Goal: Information Seeking & Learning: Check status

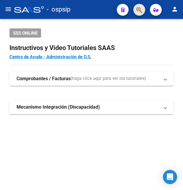
click at [136, 8] on button "button" at bounding box center [140, 10] width 12 height 12
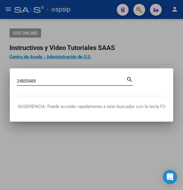
type input "24855489"
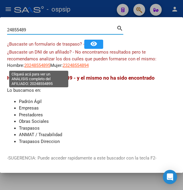
click at [43, 66] on span "20248554895" at bounding box center [37, 65] width 26 height 5
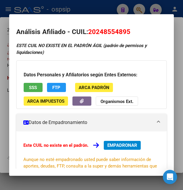
click at [53, 12] on div at bounding box center [91, 95] width 183 height 190
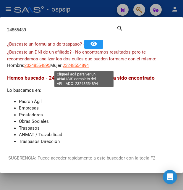
click at [78, 67] on span "23248554894" at bounding box center [76, 65] width 26 height 5
type textarea "23248554894"
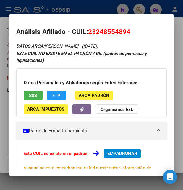
click at [37, 100] on div "Datos Personales y Afiliatorios según Entes Externos: SSS FTP ARCA Padrón ARCA …" at bounding box center [91, 92] width 151 height 49
click at [37, 100] on button "SSS" at bounding box center [33, 95] width 19 height 9
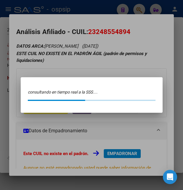
click at [84, 67] on div "24855489 Buscar (apellido, dni, cuil, nro traspaso, cuit, obra social) search ¿…" at bounding box center [91, 95] width 183 height 190
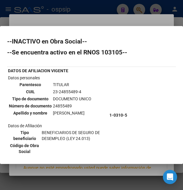
click at [98, 20] on div at bounding box center [91, 95] width 183 height 190
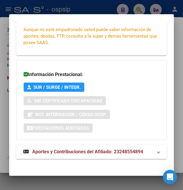
scroll to position [142, 0]
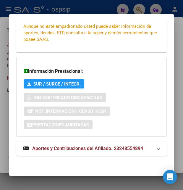
click at [78, 149] on span "Aportes y Contribuciones del Afiliado: 23248554894" at bounding box center [87, 149] width 111 height 6
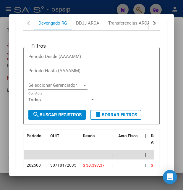
scroll to position [273, 0]
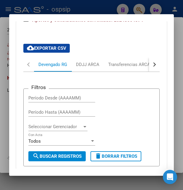
click at [149, 67] on button "button" at bounding box center [154, 64] width 11 height 14
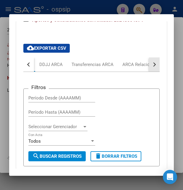
click at [149, 67] on button "button" at bounding box center [154, 64] width 11 height 14
click at [149, 68] on button "button" at bounding box center [154, 64] width 11 height 14
click at [149, 72] on mat-tab-group "Devengado RG DDJJ ARCA Transferencias ARCA ARCA Relaciones Laborales Filtros Pe…" at bounding box center [91, 150] width 137 height 187
click at [149, 72] on div "Filtros Período Desde (AAAAMM) Período Hasta (AAAAMM) Seleccionar Gerenciador S…" at bounding box center [91, 158] width 137 height 172
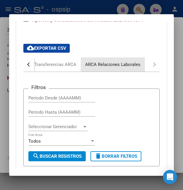
click at [131, 64] on div "ARCA Relaciones Laborales" at bounding box center [112, 64] width 55 height 7
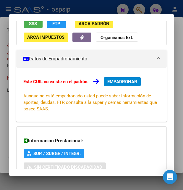
scroll to position [0, 0]
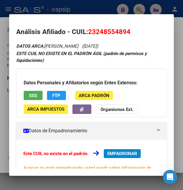
drag, startPoint x: 96, startPoint y: 33, endPoint x: 126, endPoint y: 31, distance: 30.3
click at [126, 31] on span "23248554894" at bounding box center [109, 32] width 42 height 8
copy span "24855489"
drag, startPoint x: 89, startPoint y: 31, endPoint x: 132, endPoint y: 31, distance: 42.7
click at [132, 31] on h2 "Análisis Afiliado - CUIL: 23248554894" at bounding box center [91, 32] width 151 height 10
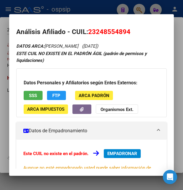
copy span "23248554894"
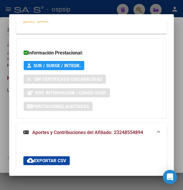
scroll to position [273, 0]
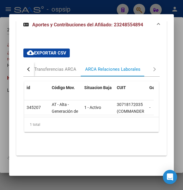
click at [28, 65] on button "button" at bounding box center [28, 69] width 11 height 14
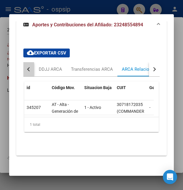
click at [28, 65] on button "button" at bounding box center [28, 69] width 11 height 14
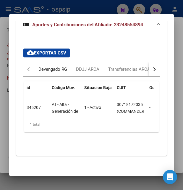
click at [54, 66] on div "Devengado RG" at bounding box center [53, 69] width 29 height 7
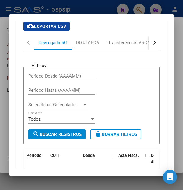
scroll to position [376, 0]
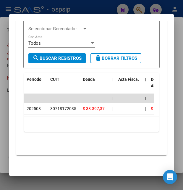
click at [110, 9] on div at bounding box center [91, 95] width 183 height 190
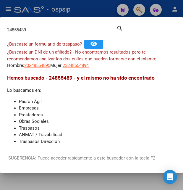
click at [110, 9] on div at bounding box center [91, 95] width 183 height 190
click at [110, 9] on div "- ospsip" at bounding box center [63, 9] width 98 height 13
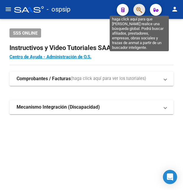
click at [140, 10] on icon "button" at bounding box center [140, 10] width 6 height 7
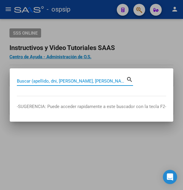
paste input "93546949"
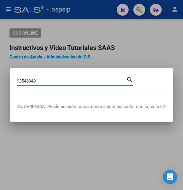
type input "93546949"
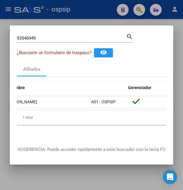
scroll to position [0, 0]
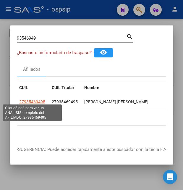
click at [33, 100] on span "27935469495" at bounding box center [32, 102] width 26 height 5
type textarea "27935469495"
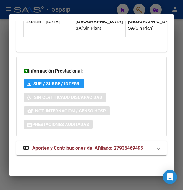
scroll to position [670, 0]
click at [54, 147] on span "Aportes y Contribuciones del Afiliado: 27935469495" at bounding box center [87, 148] width 111 height 6
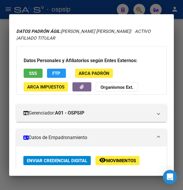
scroll to position [0, 0]
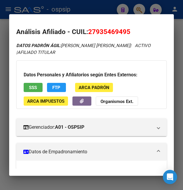
drag, startPoint x: 96, startPoint y: 32, endPoint x: 126, endPoint y: 32, distance: 29.9
click at [126, 32] on span "27935469495" at bounding box center [109, 32] width 42 height 8
copy span "93546949"
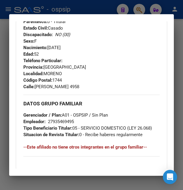
scroll to position [288, 0]
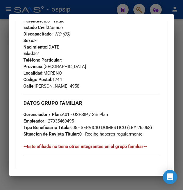
click at [86, 9] on div at bounding box center [91, 95] width 183 height 190
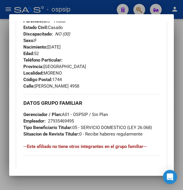
click at [86, 9] on div at bounding box center [91, 95] width 183 height 190
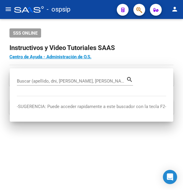
click at [86, 9] on div "- ospsip" at bounding box center [63, 9] width 98 height 13
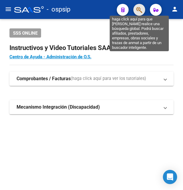
click at [139, 9] on icon "button" at bounding box center [140, 10] width 6 height 7
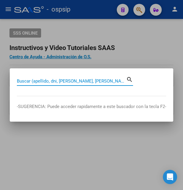
paste input "18168580"
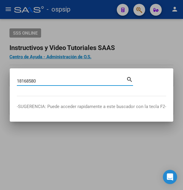
type input "18168580"
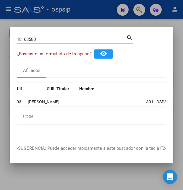
scroll to position [0, 0]
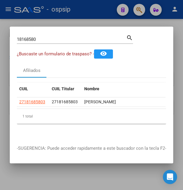
click at [29, 99] on app-link-go-to "27181685803" at bounding box center [32, 102] width 26 height 7
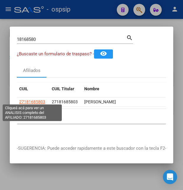
click at [29, 100] on span "27181685803" at bounding box center [32, 102] width 26 height 5
type textarea "27181685803"
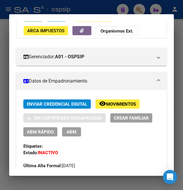
scroll to position [96, 0]
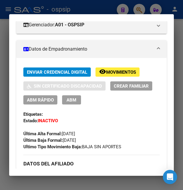
click at [111, 75] on span "Movimientos" at bounding box center [121, 72] width 30 height 5
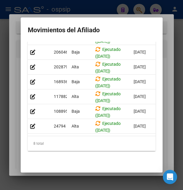
scroll to position [51, 0]
drag, startPoint x: 57, startPoint y: 136, endPoint x: 88, endPoint y: 135, distance: 31.1
click at [88, 135] on div "Id Tipo Ejecutado Fec. SSS Tipo Movimiento Familiar Informable SSS Cargado Usua…" at bounding box center [92, 76] width 128 height 150
click at [72, 146] on div "8 total" at bounding box center [92, 143] width 128 height 15
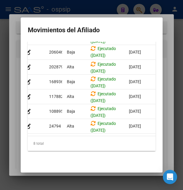
scroll to position [0, 0]
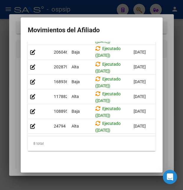
drag, startPoint x: 55, startPoint y: 137, endPoint x: 73, endPoint y: 140, distance: 17.7
click at [73, 140] on div "8 total" at bounding box center [92, 143] width 128 height 15
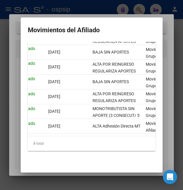
scroll to position [0, 107]
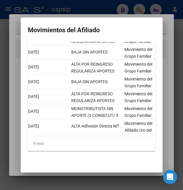
click at [111, 8] on div at bounding box center [91, 95] width 183 height 190
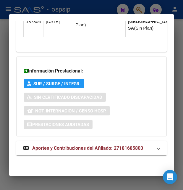
scroll to position [528, 0]
click at [65, 147] on span "Aportes y Contribuciones del Afiliado: 27181685803" at bounding box center [87, 148] width 111 height 6
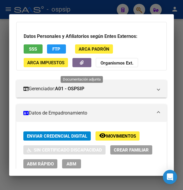
scroll to position [0, 0]
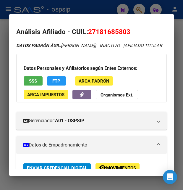
drag, startPoint x: 88, startPoint y: 30, endPoint x: 130, endPoint y: 27, distance: 42.4
click at [130, 27] on h2 "Análisis Afiliado - CUIL: 27181685803" at bounding box center [91, 32] width 151 height 10
copy h2 "Análisis Afiliado - CUIL: 27181685803"
click at [37, 84] on span "SSS" at bounding box center [33, 81] width 8 height 5
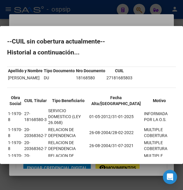
click at [118, 19] on div at bounding box center [91, 95] width 183 height 190
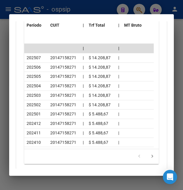
scroll to position [800, 0]
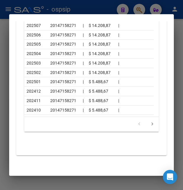
click at [99, 2] on div at bounding box center [91, 95] width 183 height 190
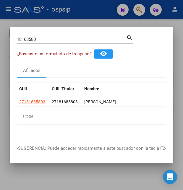
click at [98, 6] on div at bounding box center [91, 95] width 183 height 190
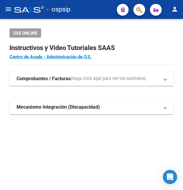
click at [98, 6] on div "- ospsip" at bounding box center [63, 9] width 98 height 13
click at [136, 10] on button "button" at bounding box center [140, 10] width 12 height 12
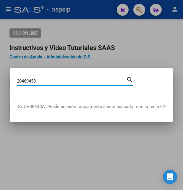
type input "20469458"
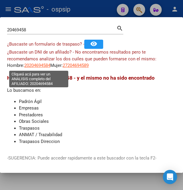
click at [39, 63] on span "20204694584" at bounding box center [37, 65] width 26 height 5
type textarea "20204694584"
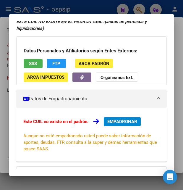
scroll to position [0, 0]
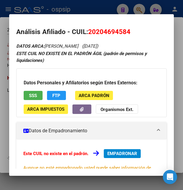
click at [33, 95] on span "SSS" at bounding box center [33, 95] width 8 height 5
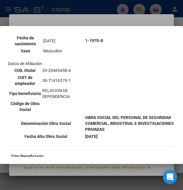
scroll to position [128, 0]
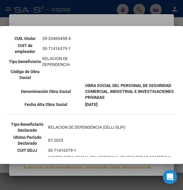
click at [113, 17] on div at bounding box center [91, 95] width 183 height 190
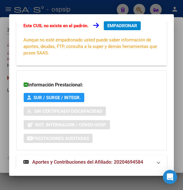
scroll to position [142, 0]
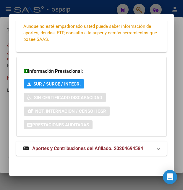
click at [88, 148] on span "Aportes y Contribuciones del Afiliado: 20204694584" at bounding box center [87, 149] width 111 height 6
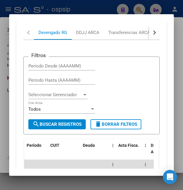
scroll to position [273, 0]
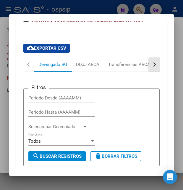
click at [149, 67] on button "button" at bounding box center [154, 64] width 11 height 14
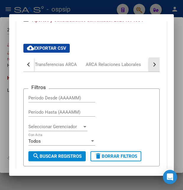
click at [149, 67] on button "button" at bounding box center [154, 64] width 11 height 14
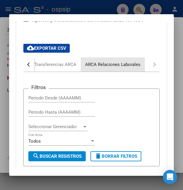
click at [138, 64] on div "ARCA Relaciones Laborales" at bounding box center [112, 64] width 55 height 7
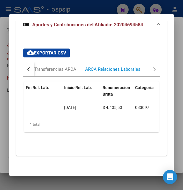
scroll to position [0, 191]
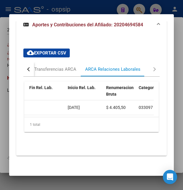
click at [102, 8] on div at bounding box center [91, 95] width 183 height 190
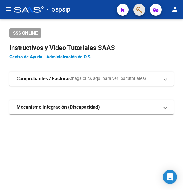
click at [135, 9] on button "button" at bounding box center [140, 10] width 12 height 12
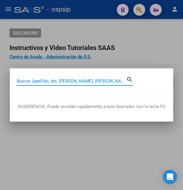
click at [69, 80] on input "Buscar (apellido, dni, [PERSON_NAME], [PERSON_NAME], cuit, obra social)" at bounding box center [72, 81] width 110 height 5
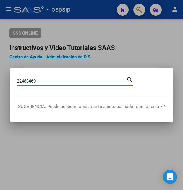
type input "22488460"
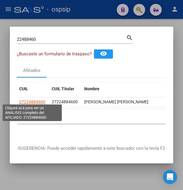
click at [32, 100] on span "27224884600" at bounding box center [32, 102] width 26 height 5
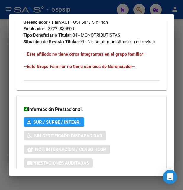
scroll to position [427, 0]
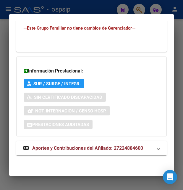
click at [75, 148] on span "Aportes y Contribuciones del Afiliado: 27224884600" at bounding box center [87, 148] width 111 height 6
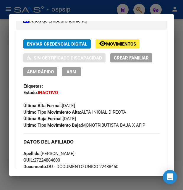
scroll to position [118, 0]
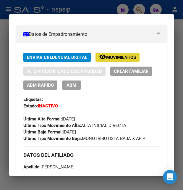
click at [124, 59] on span "Movimientos" at bounding box center [121, 57] width 30 height 5
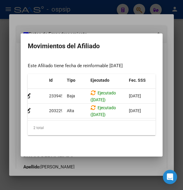
scroll to position [0, 0]
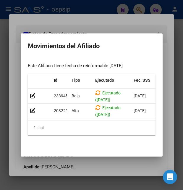
click at [88, 24] on div at bounding box center [91, 95] width 183 height 190
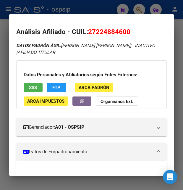
drag, startPoint x: 97, startPoint y: 31, endPoint x: 125, endPoint y: 28, distance: 28.5
click at [125, 28] on span "27224884600" at bounding box center [109, 32] width 42 height 8
copy span "22488460"
click at [38, 89] on button "SSS" at bounding box center [33, 87] width 19 height 9
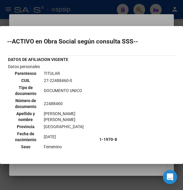
click at [113, 22] on div at bounding box center [91, 95] width 183 height 190
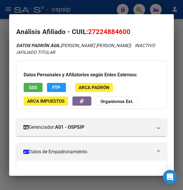
drag, startPoint x: 89, startPoint y: 33, endPoint x: 130, endPoint y: 31, distance: 41.2
click at [130, 31] on span "27224884600" at bounding box center [109, 32] width 42 height 8
copy span "27224884600"
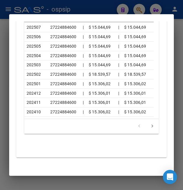
scroll to position [719, 0]
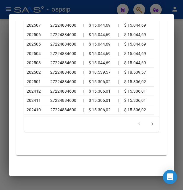
click at [88, 9] on div at bounding box center [91, 95] width 183 height 190
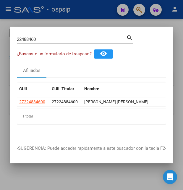
click at [90, 9] on div at bounding box center [91, 95] width 183 height 190
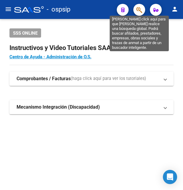
click at [138, 8] on icon "button" at bounding box center [140, 10] width 6 height 7
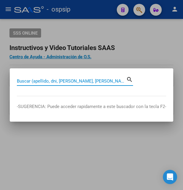
click at [42, 82] on input "Buscar (apellido, dni, [PERSON_NAME], [PERSON_NAME], cuit, obra social)" at bounding box center [72, 81] width 110 height 5
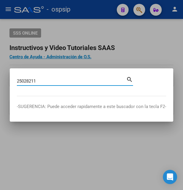
type input "25028211"
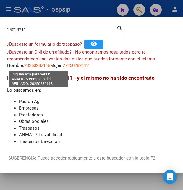
click at [37, 66] on span "20250282118" at bounding box center [37, 65] width 26 height 5
type textarea "20250282118"
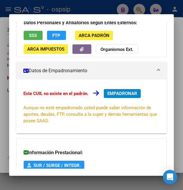
scroll to position [64, 0]
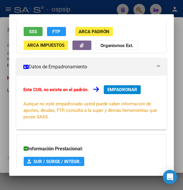
click at [36, 35] on button "SSS" at bounding box center [33, 31] width 19 height 9
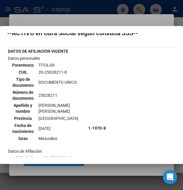
scroll to position [0, 0]
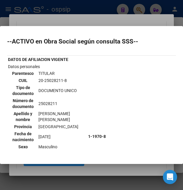
click at [52, 79] on td "20-25028211-8" at bounding box center [62, 80] width 48 height 7
copy td "25028211"
click at [73, 19] on div at bounding box center [91, 95] width 183 height 190
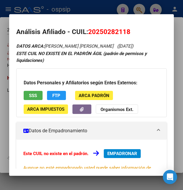
click at [72, 10] on div at bounding box center [91, 95] width 183 height 190
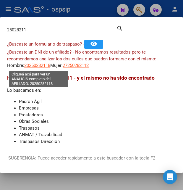
click at [42, 65] on span "20250282118" at bounding box center [37, 65] width 26 height 5
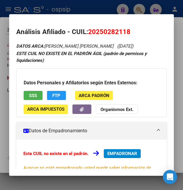
drag, startPoint x: 89, startPoint y: 31, endPoint x: 129, endPoint y: 33, distance: 41.0
click at [129, 33] on h2 "Análisis Afiliado - CUIL: 20250282118" at bounding box center [91, 32] width 151 height 10
copy h2 "Análisis Afiliado - CUIL: 20250282118"
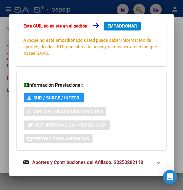
scroll to position [142, 0]
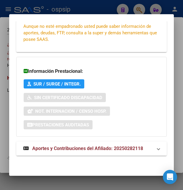
click at [73, 145] on strong "Aportes y Contribuciones del Afiliado: 20250282118" at bounding box center [83, 148] width 120 height 7
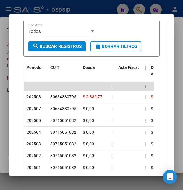
scroll to position [398, 0]
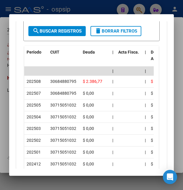
click at [90, 7] on div at bounding box center [91, 95] width 183 height 190
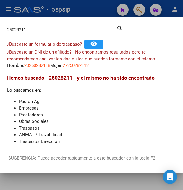
click at [90, 7] on div at bounding box center [91, 95] width 183 height 190
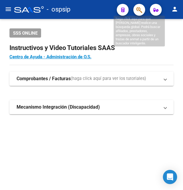
click at [137, 9] on icon "button" at bounding box center [140, 10] width 6 height 7
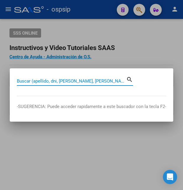
paste input "41024843"
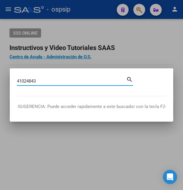
type input "41024843"
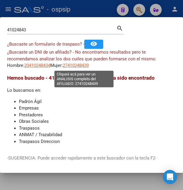
click at [77, 65] on span "27410248439" at bounding box center [76, 65] width 26 height 5
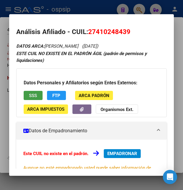
click at [38, 94] on button "SSS" at bounding box center [33, 95] width 19 height 9
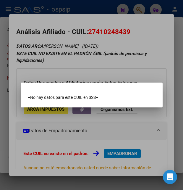
click at [103, 68] on div at bounding box center [91, 95] width 183 height 190
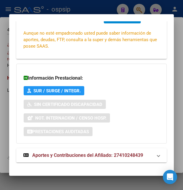
scroll to position [142, 0]
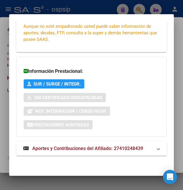
click at [83, 148] on span "Aportes y Contribuciones del Afiliado: 27410248439" at bounding box center [87, 149] width 111 height 6
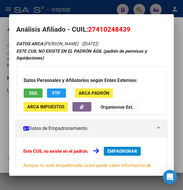
scroll to position [0, 0]
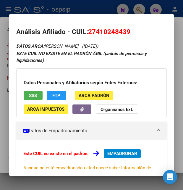
click at [103, 4] on div at bounding box center [91, 95] width 183 height 190
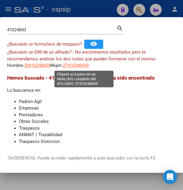
click at [86, 65] on span "27410248439" at bounding box center [76, 65] width 26 height 5
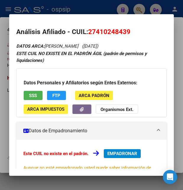
click at [43, 95] on div "Datos Personales y Afiliatorios según Entes Externos: SSS FTP ARCA Padrón ARCA …" at bounding box center [91, 92] width 151 height 49
click at [41, 96] on button "SSS" at bounding box center [33, 95] width 19 height 9
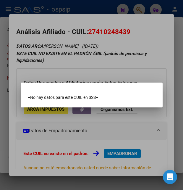
click at [85, 57] on div at bounding box center [91, 95] width 183 height 190
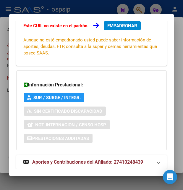
scroll to position [142, 0]
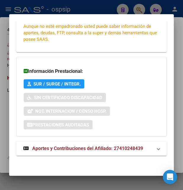
click at [88, 149] on span "Aportes y Contribuciones del Afiliado: 27410248439" at bounding box center [87, 149] width 111 height 6
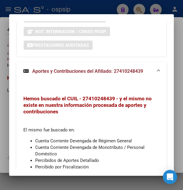
scroll to position [156, 0]
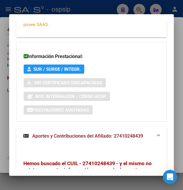
click at [104, 10] on div at bounding box center [91, 95] width 183 height 190
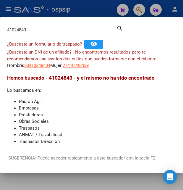
click at [95, 11] on div at bounding box center [91, 95] width 183 height 190
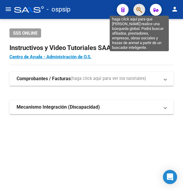
click at [139, 10] on icon "button" at bounding box center [140, 10] width 6 height 7
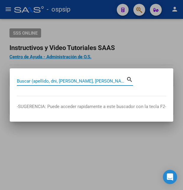
paste input "27410248439"
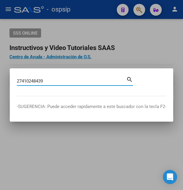
type input "27410248439"
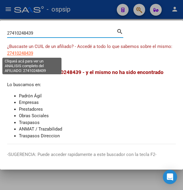
click at [23, 53] on span "27410248439" at bounding box center [20, 53] width 26 height 5
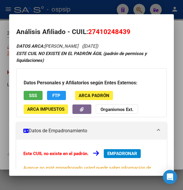
drag, startPoint x: 97, startPoint y: 32, endPoint x: 127, endPoint y: 33, distance: 29.9
click at [127, 33] on span "27410248439" at bounding box center [109, 32] width 42 height 8
copy span "41024843"
drag, startPoint x: 88, startPoint y: 33, endPoint x: 135, endPoint y: 29, distance: 46.7
click at [135, 29] on h2 "Análisis Afiliado - CUIL: 27410248439" at bounding box center [91, 32] width 151 height 10
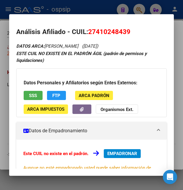
copy h2 "Análisis Afiliado - CUIL: 27410248439"
click at [36, 96] on span "SSS" at bounding box center [33, 95] width 8 height 5
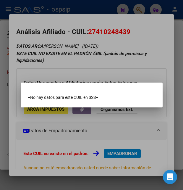
click at [122, 59] on div at bounding box center [91, 95] width 183 height 190
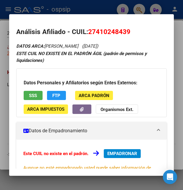
click at [105, 14] on div at bounding box center [91, 95] width 183 height 190
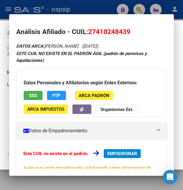
click at [105, 14] on div at bounding box center [91, 95] width 183 height 190
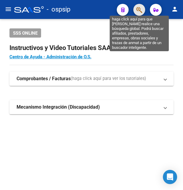
click at [140, 9] on icon "button" at bounding box center [140, 10] width 6 height 7
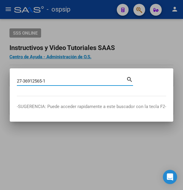
click at [24, 82] on input "27-36912565-1" at bounding box center [72, 81] width 110 height 5
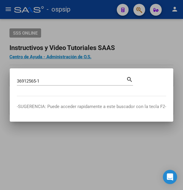
click at [46, 79] on div "36912565-1 Buscar (apellido, dni, cuil, nro traspaso, cuit, obra social)" at bounding box center [72, 81] width 110 height 9
click at [45, 81] on input "36912565-1" at bounding box center [72, 81] width 110 height 5
type input "36912565"
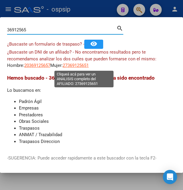
click at [88, 65] on span "27369125651" at bounding box center [76, 65] width 26 height 5
type textarea "27369125651"
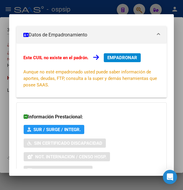
scroll to position [142, 0]
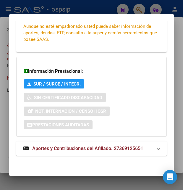
click at [81, 148] on span "Aportes y Contribuciones del Afiliado: 27369125651" at bounding box center [87, 149] width 111 height 6
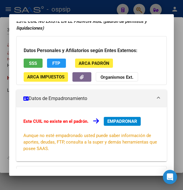
scroll to position [17, 0]
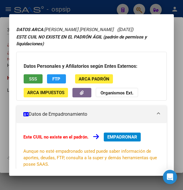
click at [37, 79] on span "SSS" at bounding box center [33, 78] width 8 height 5
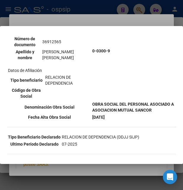
scroll to position [76, 0]
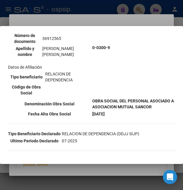
click at [116, 18] on div at bounding box center [91, 95] width 183 height 190
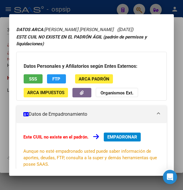
click at [104, 10] on div at bounding box center [91, 95] width 183 height 190
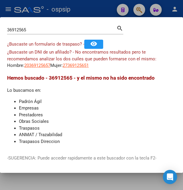
click at [104, 10] on div at bounding box center [91, 95] width 183 height 190
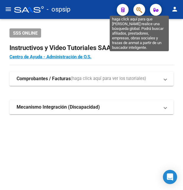
click at [139, 9] on icon "button" at bounding box center [140, 10] width 6 height 7
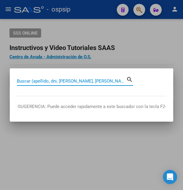
paste input "36912565"
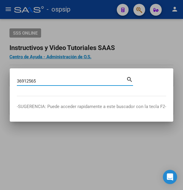
type input "36912565"
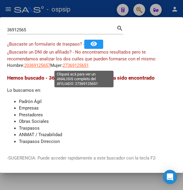
click at [82, 64] on span "27369125651" at bounding box center [76, 65] width 26 height 5
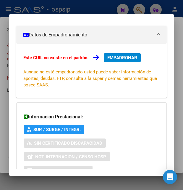
scroll to position [142, 0]
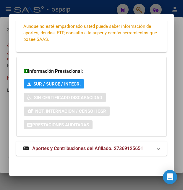
click at [82, 150] on span "Aportes y Contribuciones del Afiliado: 27369125651" at bounding box center [87, 149] width 111 height 6
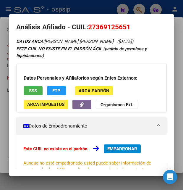
scroll to position [0, 0]
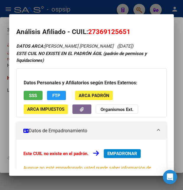
drag, startPoint x: 89, startPoint y: 31, endPoint x: 132, endPoint y: 30, distance: 42.4
click at [132, 30] on h2 "Análisis Afiliado - CUIL: 27369125651" at bounding box center [91, 32] width 151 height 10
copy span "27369125651"
click at [105, 9] on div at bounding box center [91, 95] width 183 height 190
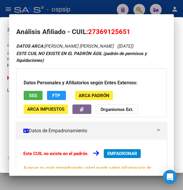
click at [105, 9] on div at bounding box center [91, 95] width 183 height 190
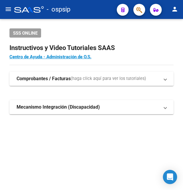
click at [105, 9] on div "- ospsip" at bounding box center [63, 9] width 98 height 13
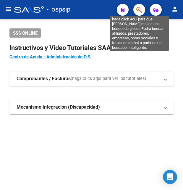
click at [139, 7] on icon "button" at bounding box center [140, 10] width 6 height 7
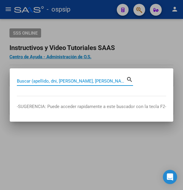
click at [57, 81] on input "Buscar (apellido, dni, [PERSON_NAME], [PERSON_NAME], cuit, obra social)" at bounding box center [72, 81] width 110 height 5
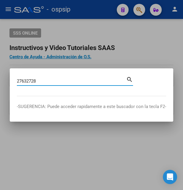
type input "27632728"
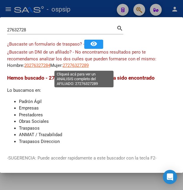
click at [81, 64] on span "27276327289" at bounding box center [76, 65] width 26 height 5
type textarea "27276327289"
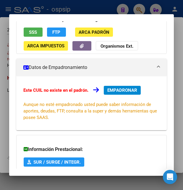
scroll to position [64, 0]
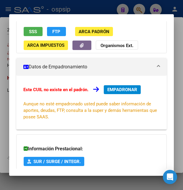
click at [36, 30] on span "SSS" at bounding box center [33, 31] width 8 height 5
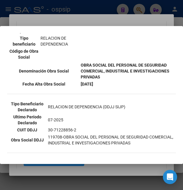
scroll to position [160, 0]
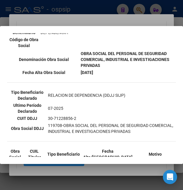
click at [102, 21] on div at bounding box center [91, 95] width 183 height 190
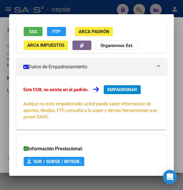
scroll to position [142, 0]
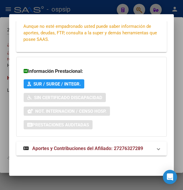
click at [87, 148] on span "Aportes y Contribuciones del Afiliado: 27276327289" at bounding box center [87, 149] width 111 height 6
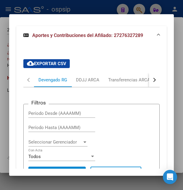
scroll to position [256, 0]
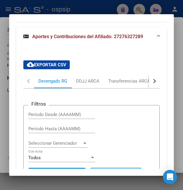
click at [149, 79] on button "button" at bounding box center [154, 81] width 11 height 14
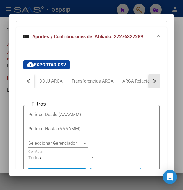
click at [149, 79] on button "button" at bounding box center [154, 81] width 11 height 14
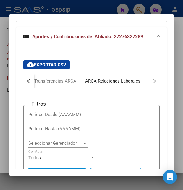
click at [126, 81] on div "ARCA Relaciones Laborales" at bounding box center [112, 81] width 55 height 7
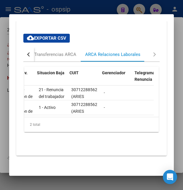
scroll to position [0, 0]
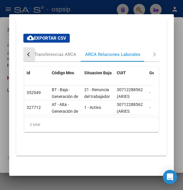
click at [32, 52] on button "button" at bounding box center [28, 54] width 11 height 14
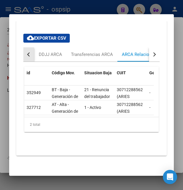
click at [32, 52] on button "button" at bounding box center [28, 54] width 11 height 14
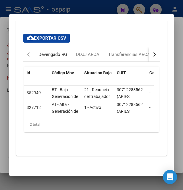
click at [53, 51] on div "Devengado RG" at bounding box center [53, 54] width 29 height 7
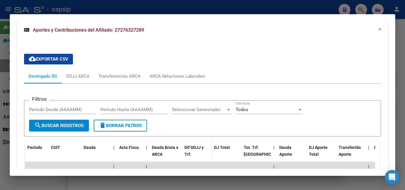
scroll to position [192, 0]
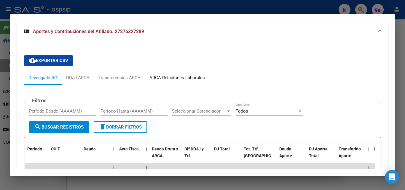
click at [182, 78] on div "ARCA Relaciones Laborales" at bounding box center [176, 78] width 55 height 7
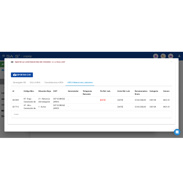
scroll to position [211, 0]
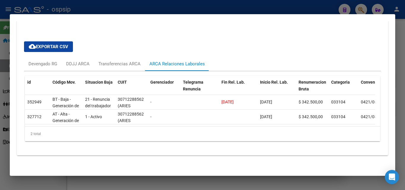
click at [183, 11] on div at bounding box center [202, 95] width 405 height 190
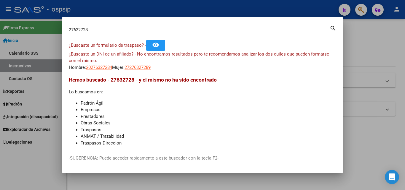
click at [183, 10] on div at bounding box center [202, 95] width 405 height 190
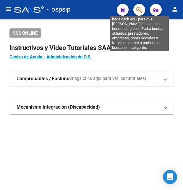
click at [139, 9] on icon "button" at bounding box center [140, 10] width 6 height 7
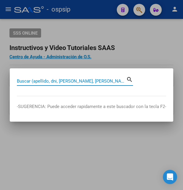
paste input "35880770"
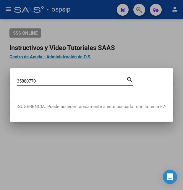
type input "35880770"
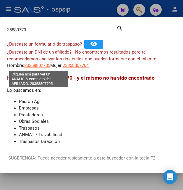
click at [40, 65] on span "20358807705" at bounding box center [37, 65] width 26 height 5
type textarea "20358807705"
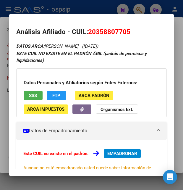
click at [35, 95] on span "SSS" at bounding box center [33, 95] width 8 height 5
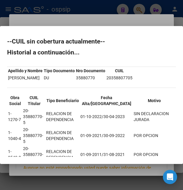
click at [123, 19] on div at bounding box center [91, 95] width 183 height 190
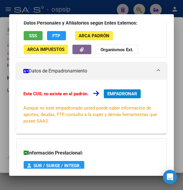
scroll to position [128, 0]
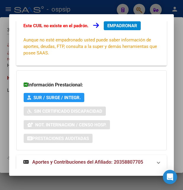
click at [92, 160] on span "Aportes y Contribuciones del Afiliado: 20358807705" at bounding box center [87, 162] width 111 height 6
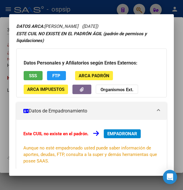
scroll to position [0, 0]
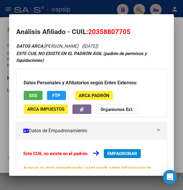
drag, startPoint x: 89, startPoint y: 31, endPoint x: 130, endPoint y: 30, distance: 41.2
click at [130, 30] on span "20358807705" at bounding box center [109, 32] width 42 height 8
click at [109, 18] on mat-dialog-container "Análisis Afiliado - CUIL: 20358807705 DATOS ARCA: [PERSON_NAME] ([DATE]) ESTE C…" at bounding box center [91, 95] width 165 height 162
drag, startPoint x: 97, startPoint y: 32, endPoint x: 127, endPoint y: 30, distance: 30.6
click at [127, 30] on span "20358807705" at bounding box center [109, 32] width 42 height 8
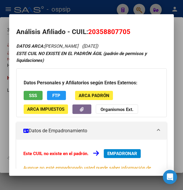
copy span "35880770"
drag, startPoint x: 88, startPoint y: 30, endPoint x: 133, endPoint y: 29, distance: 45.0
click at [133, 29] on h2 "Análisis Afiliado - CUIL: 20358807705" at bounding box center [91, 32] width 151 height 10
copy h2 "20358807705"
click at [86, 6] on div at bounding box center [91, 95] width 183 height 190
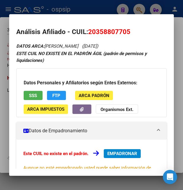
click at [86, 6] on div at bounding box center [91, 95] width 183 height 190
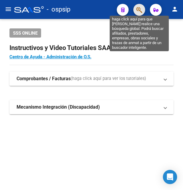
click at [138, 9] on icon "button" at bounding box center [140, 10] width 6 height 7
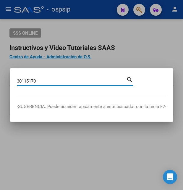
type input "30115170"
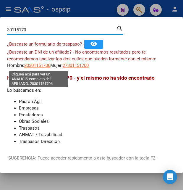
click at [42, 67] on span "20301151706" at bounding box center [37, 65] width 26 height 5
type textarea "20301151706"
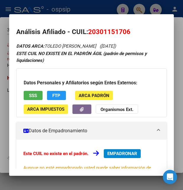
click at [32, 97] on span "SSS" at bounding box center [33, 95] width 8 height 5
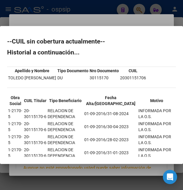
click at [126, 17] on div at bounding box center [91, 95] width 183 height 190
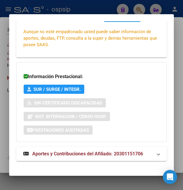
scroll to position [142, 0]
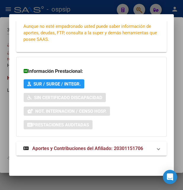
click at [79, 147] on span "Aportes y Contribuciones del Afiliado: 20301151706" at bounding box center [87, 149] width 111 height 6
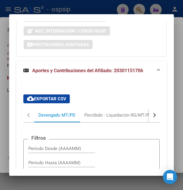
scroll to position [209, 0]
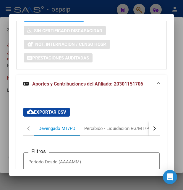
click at [152, 130] on div "button" at bounding box center [154, 128] width 4 height 4
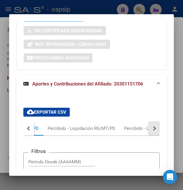
click at [152, 130] on div "button" at bounding box center [154, 128] width 4 height 4
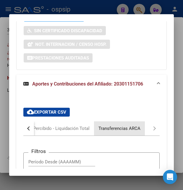
click at [138, 128] on div "Transferencias ARCA" at bounding box center [120, 128] width 42 height 7
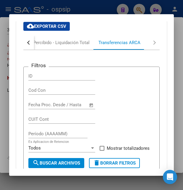
scroll to position [230, 0]
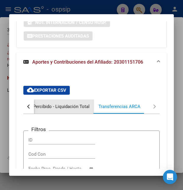
click at [72, 107] on div "Percibido - Liquidación Total" at bounding box center [61, 106] width 57 height 7
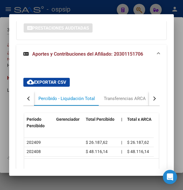
scroll to position [285, 0]
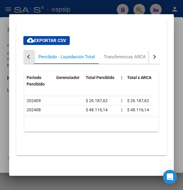
click at [29, 55] on div "button" at bounding box center [29, 57] width 4 height 4
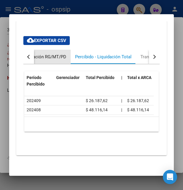
click at [50, 54] on div "Percibido - Liquidación RG/MT/PD" at bounding box center [33, 57] width 68 height 7
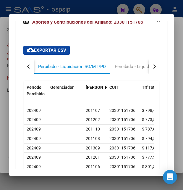
scroll to position [256, 0]
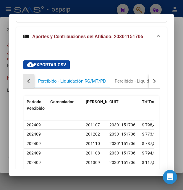
click at [32, 82] on button "button" at bounding box center [28, 81] width 11 height 14
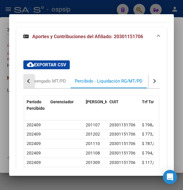
click at [32, 82] on button "button" at bounding box center [28, 81] width 11 height 14
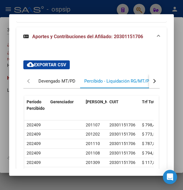
click at [53, 81] on div "Devengado MT/PD" at bounding box center [57, 81] width 37 height 7
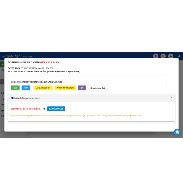
scroll to position [3, 0]
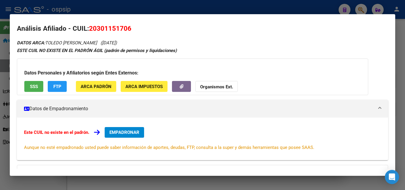
drag, startPoint x: 89, startPoint y: 28, endPoint x: 132, endPoint y: 31, distance: 44.0
click at [132, 31] on h2 "Análisis Afiliado - CUIL: 20301151706" at bounding box center [202, 29] width 371 height 10
copy h2 "Análisis Afiliado - CUIL: 20301151706"
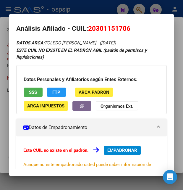
click at [85, 9] on div at bounding box center [91, 95] width 183 height 190
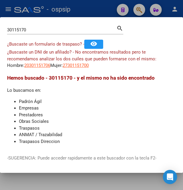
click at [85, 9] on div at bounding box center [91, 95] width 183 height 190
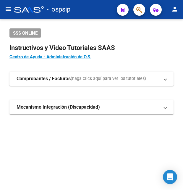
click at [85, 9] on div "- ospsip" at bounding box center [63, 9] width 98 height 13
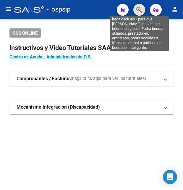
click at [140, 8] on icon "button" at bounding box center [140, 10] width 6 height 7
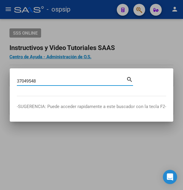
type input "37049548"
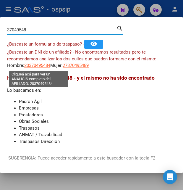
click at [38, 65] on span "20370495484" at bounding box center [37, 65] width 26 height 5
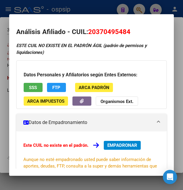
click at [90, 9] on div at bounding box center [91, 95] width 183 height 190
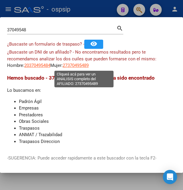
click at [85, 65] on span "27370495489" at bounding box center [76, 65] width 26 height 5
type textarea "27370495489"
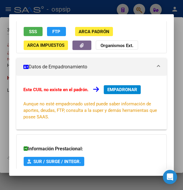
scroll to position [32, 0]
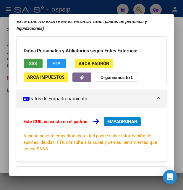
click at [35, 63] on span "SSS" at bounding box center [33, 63] width 8 height 5
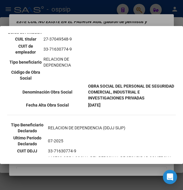
scroll to position [128, 0]
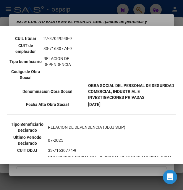
click at [96, 20] on div at bounding box center [91, 95] width 183 height 190
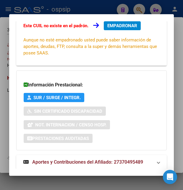
scroll to position [142, 0]
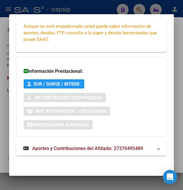
click at [76, 148] on span "Aportes y Contribuciones del Afiliado: 27370495489" at bounding box center [87, 149] width 111 height 6
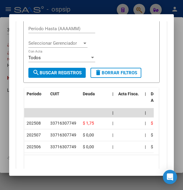
scroll to position [369, 0]
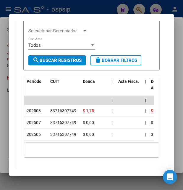
click at [96, 9] on div at bounding box center [91, 95] width 183 height 190
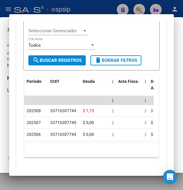
click at [96, 9] on div at bounding box center [91, 95] width 183 height 190
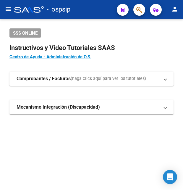
click at [96, 9] on div "- ospsip" at bounding box center [63, 9] width 98 height 13
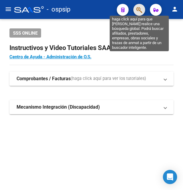
click at [137, 10] on icon "button" at bounding box center [140, 10] width 6 height 7
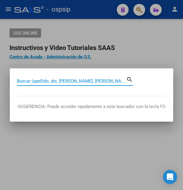
paste input "38915417"
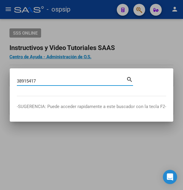
type input "38915417"
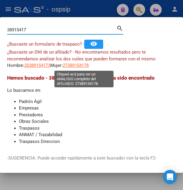
click at [87, 66] on span "27389154178" at bounding box center [76, 65] width 26 height 5
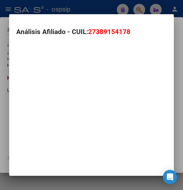
type textarea "27389154178"
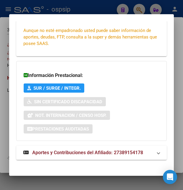
scroll to position [142, 0]
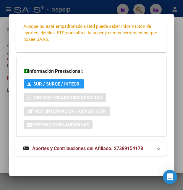
click at [69, 146] on span "Aportes y Contribuciones del Afiliado: 27389154178" at bounding box center [87, 149] width 111 height 6
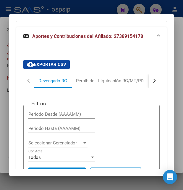
scroll to position [241, 0]
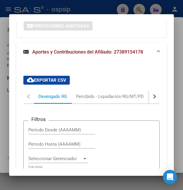
click at [150, 100] on button "button" at bounding box center [154, 96] width 11 height 14
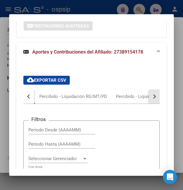
click at [150, 100] on button "button" at bounding box center [154, 96] width 11 height 14
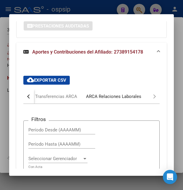
click at [129, 97] on div "ARCA Relaciones Laborales" at bounding box center [113, 96] width 55 height 7
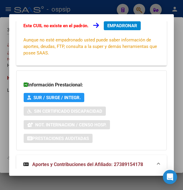
scroll to position [0, 0]
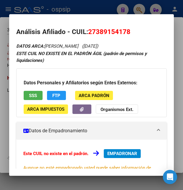
drag, startPoint x: 88, startPoint y: 31, endPoint x: 136, endPoint y: 33, distance: 48.3
click at [136, 33] on h2 "Análisis Afiliado - CUIL: 27389154178" at bounding box center [91, 32] width 151 height 10
copy h2 "27389154178"
drag, startPoint x: 98, startPoint y: 30, endPoint x: 126, endPoint y: 26, distance: 28.7
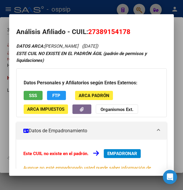
click at [126, 26] on mat-dialog-content "Análisis Afiliado - CUIL: 27389154178 DATOS ARCA: [PERSON_NAME] ([DATE]) ESTE C…" at bounding box center [91, 95] width 165 height 148
copy span "38915417"
drag, startPoint x: 89, startPoint y: 32, endPoint x: 138, endPoint y: 29, distance: 48.7
click at [138, 29] on h2 "Análisis Afiliado - CUIL: 27389154178" at bounding box center [91, 32] width 151 height 10
copy span "27389154178"
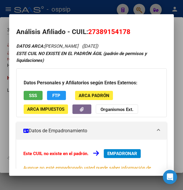
click at [77, 10] on div at bounding box center [91, 95] width 183 height 190
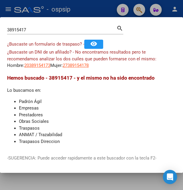
click at [100, 16] on div at bounding box center [91, 95] width 183 height 190
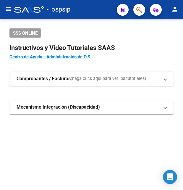
click at [100, 16] on div "- ospsip" at bounding box center [63, 9] width 98 height 13
click at [100, 15] on div "- ospsip" at bounding box center [63, 9] width 98 height 13
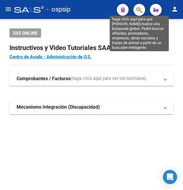
click at [139, 8] on icon "button" at bounding box center [140, 10] width 6 height 7
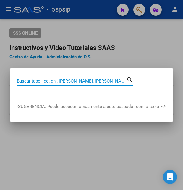
paste input "70771776"
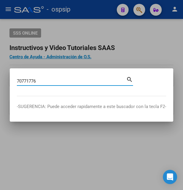
type input "70771776"
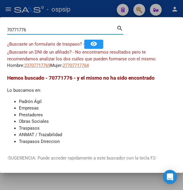
click at [34, 69] on app-link-go-to "23707717769" at bounding box center [37, 65] width 26 height 7
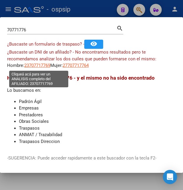
click at [35, 67] on span "23707717769" at bounding box center [37, 65] width 26 height 5
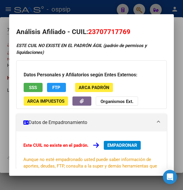
click at [106, 9] on div at bounding box center [91, 95] width 183 height 190
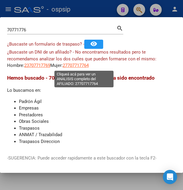
click at [81, 65] on span "27707717764" at bounding box center [76, 65] width 26 height 5
type textarea "27707717764"
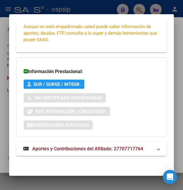
scroll to position [142, 0]
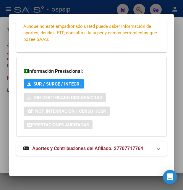
click at [81, 148] on span "Aportes y Contribuciones del Afiliado: 27707717764" at bounding box center [87, 149] width 111 height 6
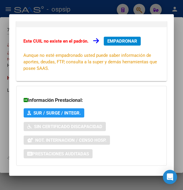
scroll to position [17, 0]
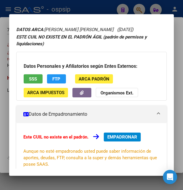
click at [37, 80] on span "SSS" at bounding box center [33, 78] width 8 height 5
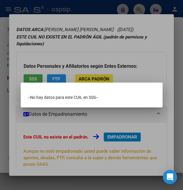
click at [115, 60] on div at bounding box center [91, 95] width 183 height 190
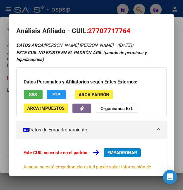
scroll to position [0, 0]
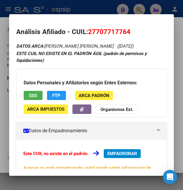
drag, startPoint x: 89, startPoint y: 31, endPoint x: 133, endPoint y: 28, distance: 43.6
click at [133, 28] on h2 "Análisis Afiliado - CUIL: 27707717764" at bounding box center [91, 32] width 151 height 10
click at [27, 96] on button "SSS" at bounding box center [33, 95] width 19 height 9
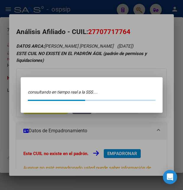
click at [27, 96] on mat-dialog-content "consultando en tiempo real a la SSS...." at bounding box center [92, 94] width 142 height 21
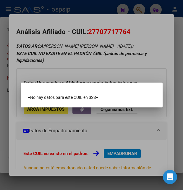
click at [48, 76] on div at bounding box center [91, 95] width 183 height 190
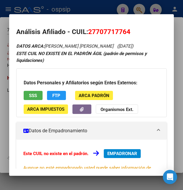
drag, startPoint x: 88, startPoint y: 32, endPoint x: 131, endPoint y: 28, distance: 43.5
click at [131, 28] on h2 "Análisis Afiliado - CUIL: 27707717764" at bounding box center [91, 32] width 151 height 10
click at [111, 20] on mat-dialog-container "Análisis Afiliado - CUIL: 27707717764 DATOS ARCA: [PERSON_NAME] [PERSON_NAME] (…" at bounding box center [91, 95] width 165 height 162
click at [111, 21] on mat-dialog-container "Análisis Afiliado - CUIL: 27707717764 DATOS ARCA: [PERSON_NAME] [PERSON_NAME] (…" at bounding box center [91, 95] width 165 height 162
click at [111, 24] on mat-dialog-content "Análisis Afiliado - CUIL: 27707717764 DATOS ARCA: [PERSON_NAME] [PERSON_NAME] (…" at bounding box center [91, 95] width 165 height 148
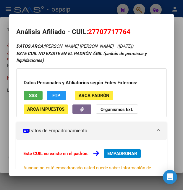
drag, startPoint x: 97, startPoint y: 30, endPoint x: 128, endPoint y: 26, distance: 31.7
click at [128, 26] on mat-dialog-content "Análisis Afiliado - CUIL: 27707717764 DATOS ARCA: [PERSON_NAME] [PERSON_NAME] (…" at bounding box center [91, 95] width 165 height 148
click at [95, 12] on div at bounding box center [91, 95] width 183 height 190
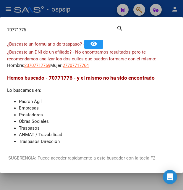
click at [95, 12] on div at bounding box center [91, 95] width 183 height 190
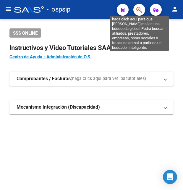
click at [142, 9] on icon "button" at bounding box center [140, 10] width 6 height 7
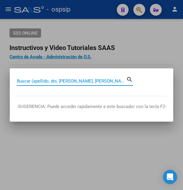
click at [54, 79] on input "Buscar (apellido, dni, [PERSON_NAME], [PERSON_NAME], cuit, obra social)" at bounding box center [72, 81] width 110 height 5
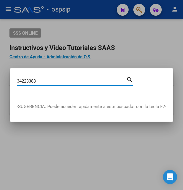
type input "34223388"
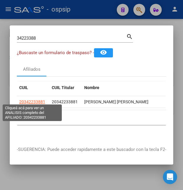
click at [38, 100] on span "20342233881" at bounding box center [32, 102] width 26 height 5
type textarea "20342233881"
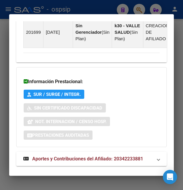
scroll to position [471, 0]
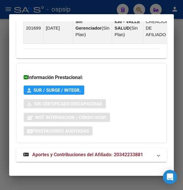
click at [90, 152] on span "Aportes y Contribuciones del Afiliado: 20342233881" at bounding box center [87, 155] width 111 height 6
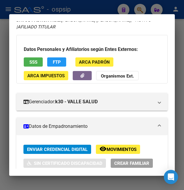
scroll to position [0, 0]
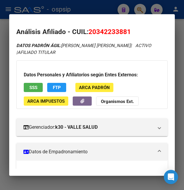
click at [74, 11] on div at bounding box center [92, 95] width 184 height 190
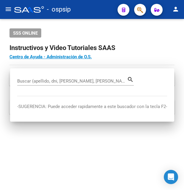
click at [74, 11] on div "- ospsip" at bounding box center [63, 9] width 98 height 13
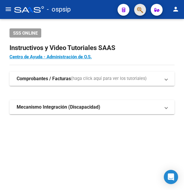
click at [137, 9] on button "button" at bounding box center [140, 10] width 12 height 12
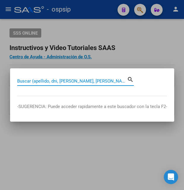
paste input "30.115.170"
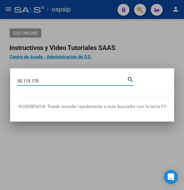
click at [25, 80] on input "30.115.170" at bounding box center [72, 81] width 110 height 5
click at [32, 80] on input "30115.170" at bounding box center [72, 81] width 110 height 5
type input "30115170"
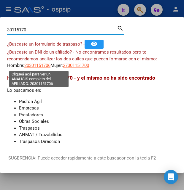
click at [37, 65] on span "20301151706" at bounding box center [37, 65] width 26 height 5
type textarea "20301151706"
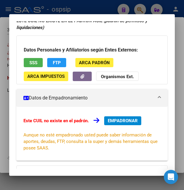
scroll to position [32, 0]
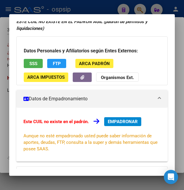
click at [33, 66] on span "SSS" at bounding box center [33, 63] width 8 height 5
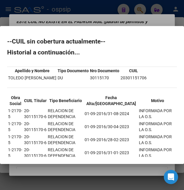
click at [99, 11] on div at bounding box center [92, 95] width 184 height 190
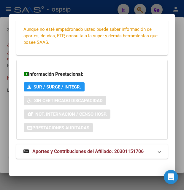
scroll to position [142, 0]
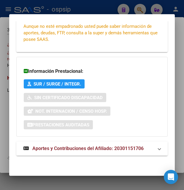
click at [81, 148] on span "Aportes y Contribuciones del Afiliado: 20301151706" at bounding box center [87, 149] width 111 height 6
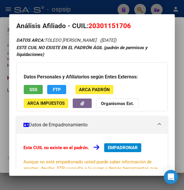
scroll to position [0, 0]
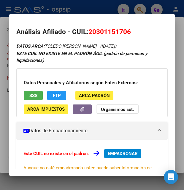
drag, startPoint x: 88, startPoint y: 30, endPoint x: 137, endPoint y: 30, distance: 48.9
click at [137, 30] on h2 "Análisis Afiliado - CUIL: 20301151706" at bounding box center [91, 32] width 151 height 10
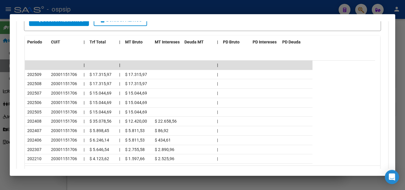
scroll to position [339, 0]
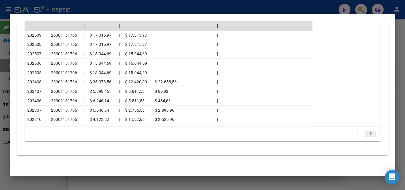
click at [183, 135] on icon "go to next page" at bounding box center [370, 134] width 8 height 7
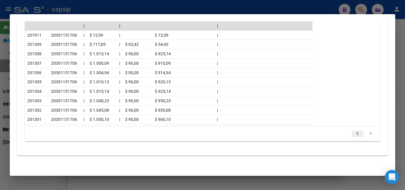
click at [183, 137] on icon "go to previous page" at bounding box center [357, 134] width 8 height 7
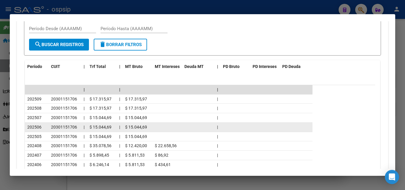
scroll to position [307, 0]
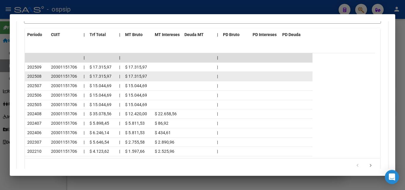
click at [183, 81] on datatable-body-cell at bounding box center [296, 76] width 33 height 9
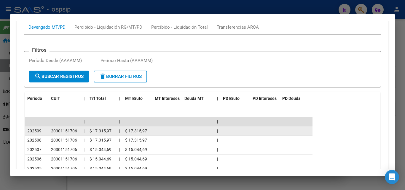
scroll to position [211, 0]
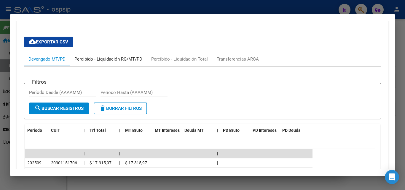
click at [104, 58] on div "Percibido - Liquidación RG/MT/PD" at bounding box center [108, 59] width 68 height 7
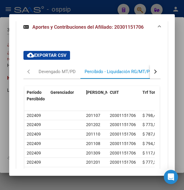
scroll to position [291, 0]
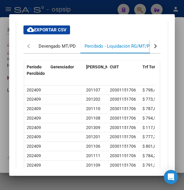
click at [43, 46] on div "Devengado MT/PD" at bounding box center [57, 46] width 37 height 7
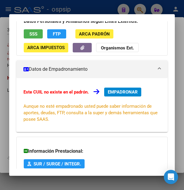
scroll to position [0, 0]
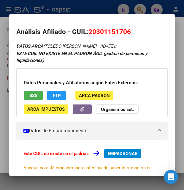
drag, startPoint x: 96, startPoint y: 31, endPoint x: 128, endPoint y: 28, distance: 32.5
click at [128, 28] on h2 "Análisis Afiliado - CUIL: 20301151706" at bounding box center [91, 32] width 151 height 10
drag, startPoint x: 89, startPoint y: 32, endPoint x: 136, endPoint y: 31, distance: 46.5
click at [136, 31] on h2 "Análisis Afiliado - CUIL: 20301151706" at bounding box center [91, 32] width 151 height 10
click at [112, 10] on div at bounding box center [92, 95] width 184 height 190
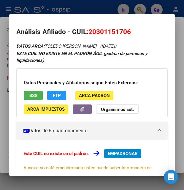
click at [112, 10] on div at bounding box center [92, 95] width 184 height 190
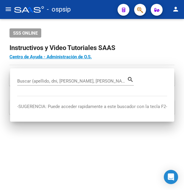
click at [112, 10] on div "- ospsip" at bounding box center [63, 9] width 98 height 13
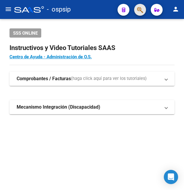
click at [136, 9] on button "button" at bounding box center [140, 10] width 12 height 12
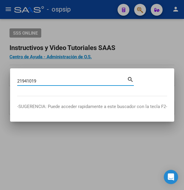
type input "21941019"
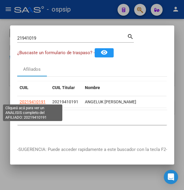
click at [31, 100] on span "20219410191" at bounding box center [33, 102] width 26 height 5
type textarea "20219410191"
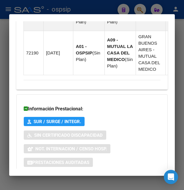
scroll to position [571, 0]
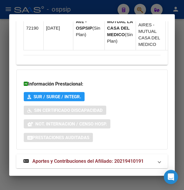
click at [77, 158] on span "Aportes y Contribuciones del Afiliado: 20219410191" at bounding box center [87, 161] width 111 height 6
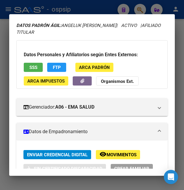
scroll to position [0, 0]
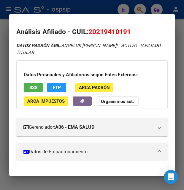
drag, startPoint x: 96, startPoint y: 32, endPoint x: 126, endPoint y: 30, distance: 30.6
click at [126, 30] on span "20219410191" at bounding box center [109, 32] width 42 height 8
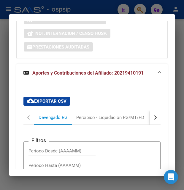
scroll to position [736, 0]
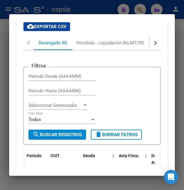
click at [74, 4] on div at bounding box center [92, 95] width 184 height 190
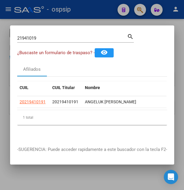
click at [74, 4] on div at bounding box center [92, 95] width 184 height 190
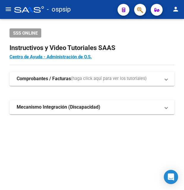
click at [74, 4] on div "- ospsip" at bounding box center [63, 9] width 98 height 13
click at [137, 10] on button "button" at bounding box center [140, 10] width 12 height 12
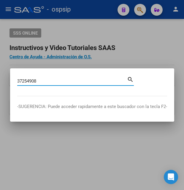
type input "37254908"
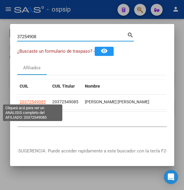
click at [41, 102] on span "20372549085" at bounding box center [33, 102] width 26 height 5
type textarea "20372549085"
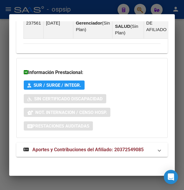
scroll to position [482, 0]
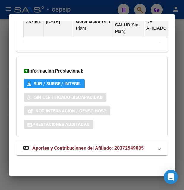
click at [90, 148] on span "Aportes y Contribuciones del Afiliado: 20372549085" at bounding box center [87, 148] width 111 height 6
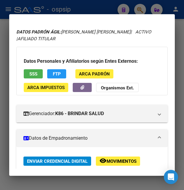
scroll to position [0, 0]
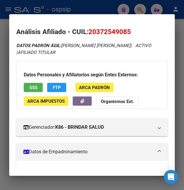
click at [104, 13] on div at bounding box center [92, 95] width 184 height 190
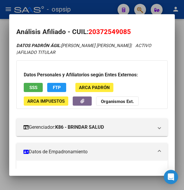
click at [104, 12] on div at bounding box center [92, 95] width 184 height 190
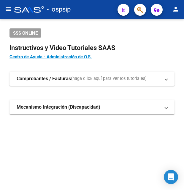
click at [143, 7] on button "button" at bounding box center [140, 10] width 12 height 12
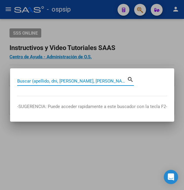
paste input "37254908"
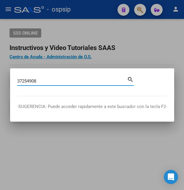
type input "37254908"
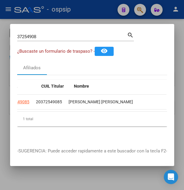
scroll to position [0, 11]
drag, startPoint x: 97, startPoint y: 109, endPoint x: 37, endPoint y: 118, distance: 61.3
click at [37, 112] on datatable-body "20372549085 20372549085 [PERSON_NAME] [PERSON_NAME] K86 - BRINDAR SALUD" at bounding box center [91, 103] width 149 height 17
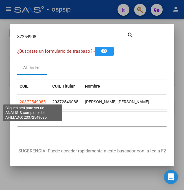
click at [30, 100] on span "20372549085" at bounding box center [33, 102] width 26 height 5
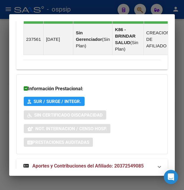
scroll to position [482, 0]
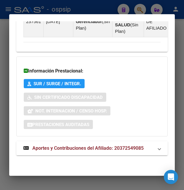
click at [74, 148] on span "Aportes y Contribuciones del Afiliado: 20372549085" at bounding box center [87, 148] width 111 height 6
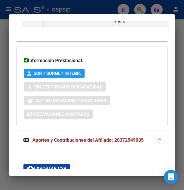
scroll to position [460, 0]
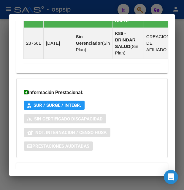
click at [109, 10] on div at bounding box center [92, 95] width 184 height 190
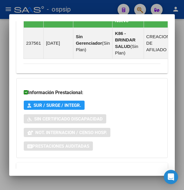
click at [109, 10] on div at bounding box center [92, 95] width 184 height 190
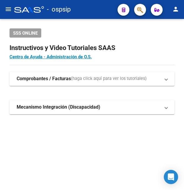
click at [109, 10] on div "- ospsip" at bounding box center [63, 9] width 98 height 13
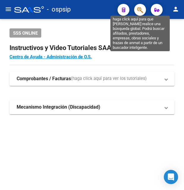
click at [138, 9] on icon "button" at bounding box center [140, 10] width 6 height 7
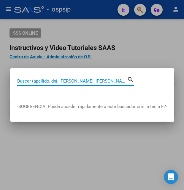
click at [36, 80] on input "Buscar (apellido, dni, [PERSON_NAME], [PERSON_NAME], cuit, obra social)" at bounding box center [72, 81] width 110 height 5
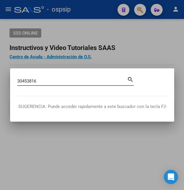
type input "30453816"
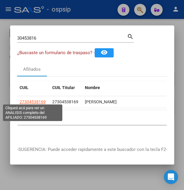
click at [34, 101] on span "27304538169" at bounding box center [33, 102] width 26 height 5
type textarea "27304538169"
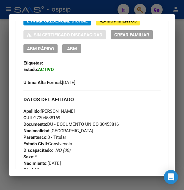
scroll to position [128, 0]
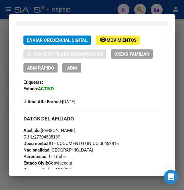
drag, startPoint x: 89, startPoint y: 137, endPoint x: 121, endPoint y: 135, distance: 32.0
click at [121, 135] on div "Apellido: [PERSON_NAME] CUIL: 27304538169 Documento: DU - DOCUMENTO UNICO 30453…" at bounding box center [91, 159] width 137 height 65
click at [98, 11] on div at bounding box center [92, 95] width 184 height 190
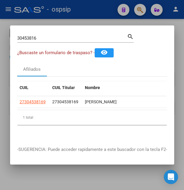
click at [100, 10] on div at bounding box center [92, 95] width 184 height 190
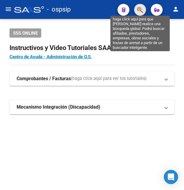
click at [140, 9] on icon "button" at bounding box center [140, 10] width 6 height 7
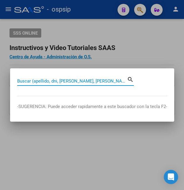
click at [48, 82] on input "Buscar (apellido, dni, [PERSON_NAME], [PERSON_NAME], cuit, obra social)" at bounding box center [72, 81] width 110 height 5
click at [56, 82] on input "Buscar (apellido, dni, [PERSON_NAME], [PERSON_NAME], cuit, obra social)" at bounding box center [72, 81] width 110 height 5
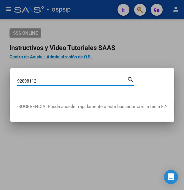
type input "92898112"
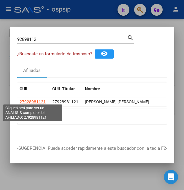
click at [35, 100] on span "27928981121" at bounding box center [33, 102] width 26 height 5
type textarea "27928981121"
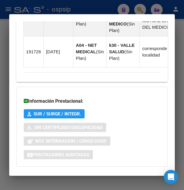
scroll to position [670, 0]
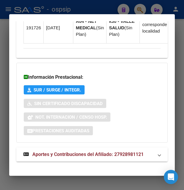
click at [99, 152] on span "Aportes y Contribuciones del Afiliado: 27928981121" at bounding box center [87, 155] width 111 height 6
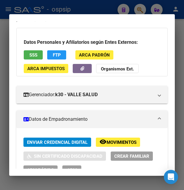
scroll to position [32, 0]
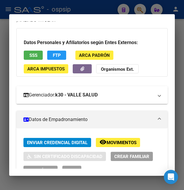
drag, startPoint x: 128, startPoint y: 142, endPoint x: 139, endPoint y: 97, distance: 46.2
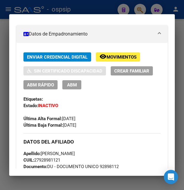
scroll to position [96, 0]
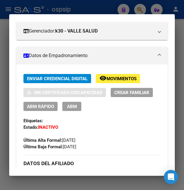
click at [124, 79] on span "Movimientos" at bounding box center [121, 78] width 30 height 5
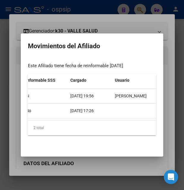
scroll to position [0, 251]
click at [129, 23] on div at bounding box center [92, 95] width 184 height 190
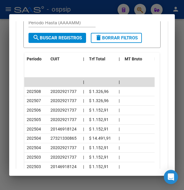
scroll to position [928, 0]
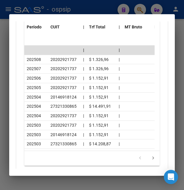
drag, startPoint x: 109, startPoint y: 15, endPoint x: 112, endPoint y: 10, distance: 5.6
click at [110, 14] on mat-dialog-container "Análisis Afiliado - CUIL: 27928981121 DATOS PADRÓN ÁGIL: [PERSON_NAME] [PERSON_…" at bounding box center [91, 95] width 165 height 162
click at [112, 10] on div at bounding box center [92, 95] width 184 height 190
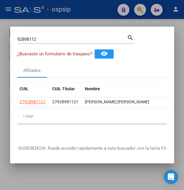
click at [112, 10] on div at bounding box center [92, 95] width 184 height 190
click at [112, 10] on div "- ospsip" at bounding box center [63, 9] width 98 height 13
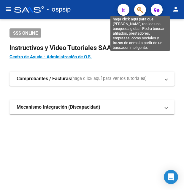
click at [138, 10] on icon "button" at bounding box center [140, 10] width 6 height 7
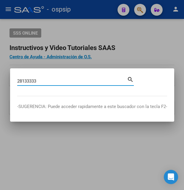
type input "28133333"
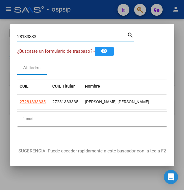
click at [33, 39] on input "28133333" at bounding box center [72, 36] width 110 height 5
click at [33, 100] on span "27281333335" at bounding box center [33, 102] width 26 height 5
type textarea "27281333335"
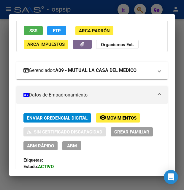
scroll to position [0, 0]
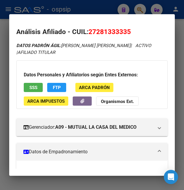
drag, startPoint x: 96, startPoint y: 31, endPoint x: 127, endPoint y: 26, distance: 31.3
click at [127, 26] on mat-dialog-content "Análisis Afiliado - CUIL: 27281333335 DATOS PADRÓN ÁGIL: [PERSON_NAME] [PERSON_…" at bounding box center [91, 95] width 165 height 148
click at [81, 9] on div at bounding box center [92, 95] width 184 height 190
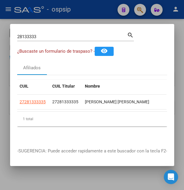
click at [81, 9] on div at bounding box center [92, 95] width 184 height 190
click at [81, 9] on div "- ospsip" at bounding box center [63, 9] width 98 height 13
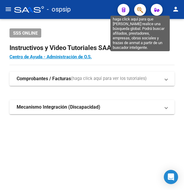
click at [139, 9] on icon "button" at bounding box center [140, 10] width 6 height 7
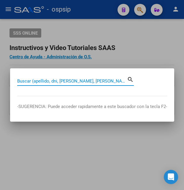
click at [40, 81] on input "Buscar (apellido, dni, [PERSON_NAME], [PERSON_NAME], cuit, obra social)" at bounding box center [72, 81] width 110 height 5
click at [45, 80] on input "Buscar (apellido, dni, [PERSON_NAME], [PERSON_NAME], cuit, obra social)" at bounding box center [72, 81] width 110 height 5
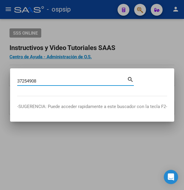
type input "37254908"
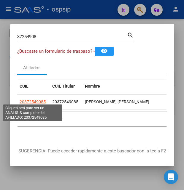
click at [34, 101] on span "20372549085" at bounding box center [33, 102] width 26 height 5
type textarea "20372549085"
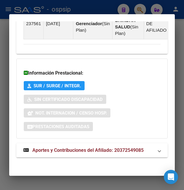
scroll to position [482, 0]
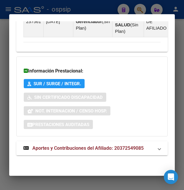
click at [97, 147] on span "Aportes y Contribuciones del Afiliado: 20372549085" at bounding box center [87, 148] width 111 height 6
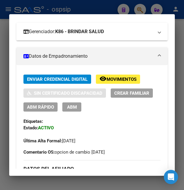
scroll to position [128, 0]
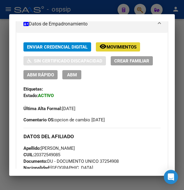
click at [126, 49] on span "Movimientos" at bounding box center [121, 46] width 30 height 5
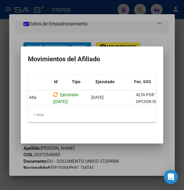
scroll to position [0, 0]
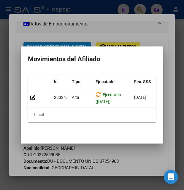
drag, startPoint x: 124, startPoint y: 31, endPoint x: 125, endPoint y: 35, distance: 4.2
click at [124, 31] on div at bounding box center [92, 95] width 184 height 190
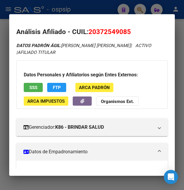
drag, startPoint x: 95, startPoint y: 31, endPoint x: 126, endPoint y: 29, distance: 30.9
click at [126, 29] on span "20372549085" at bounding box center [109, 32] width 42 height 8
click at [97, 5] on div at bounding box center [92, 95] width 184 height 190
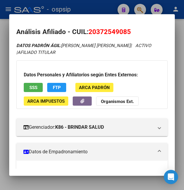
click at [97, 5] on div at bounding box center [92, 95] width 184 height 190
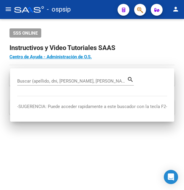
click at [97, 5] on div "- ospsip" at bounding box center [63, 9] width 98 height 13
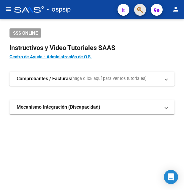
click at [136, 11] on button "button" at bounding box center [140, 10] width 12 height 12
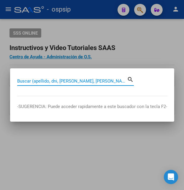
paste input "43.033.012"
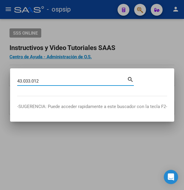
click at [32, 80] on input "43.033.012" at bounding box center [72, 81] width 110 height 5
click at [23, 82] on input "43.033012" at bounding box center [72, 81] width 110 height 5
type input "43033012"
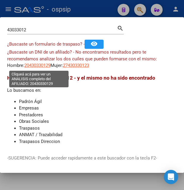
click at [42, 66] on span "20430330129" at bounding box center [37, 65] width 26 height 5
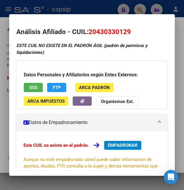
click at [102, 7] on div at bounding box center [92, 95] width 184 height 190
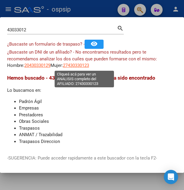
click at [83, 67] on span "27430330123" at bounding box center [76, 65] width 26 height 5
type textarea "27430330123"
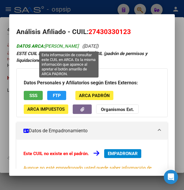
drag, startPoint x: 46, startPoint y: 46, endPoint x: 121, endPoint y: 47, distance: 74.4
click at [79, 47] on span "DATOS ARCA: [PERSON_NAME]" at bounding box center [47, 46] width 62 height 5
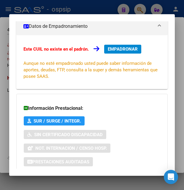
scroll to position [142, 0]
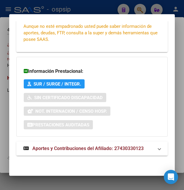
click at [77, 147] on span "Aportes y Contribuciones del Afiliado: 27430330123" at bounding box center [87, 149] width 111 height 6
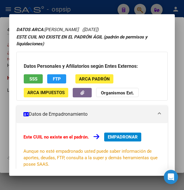
scroll to position [0, 0]
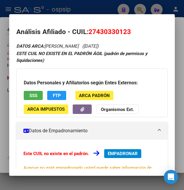
click at [106, 12] on div at bounding box center [92, 95] width 184 height 190
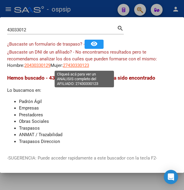
click at [83, 67] on span "27430330123" at bounding box center [76, 65] width 26 height 5
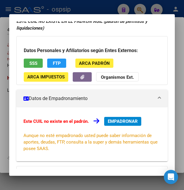
scroll to position [32, 0]
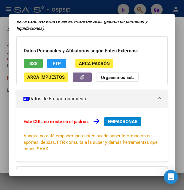
click at [38, 68] on button "SSS" at bounding box center [33, 63] width 19 height 9
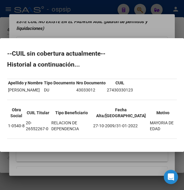
click at [97, 33] on div at bounding box center [92, 95] width 184 height 190
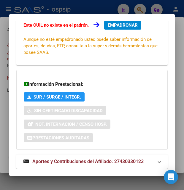
scroll to position [142, 0]
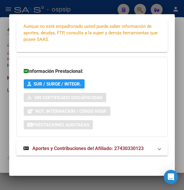
click at [83, 148] on span "Aportes y Contribuciones del Afiliado: 27430330123" at bounding box center [87, 149] width 111 height 6
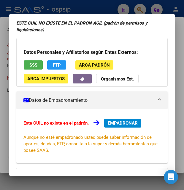
scroll to position [0, 0]
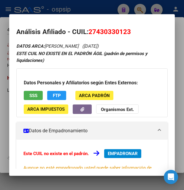
drag, startPoint x: 89, startPoint y: 31, endPoint x: 140, endPoint y: 31, distance: 51.3
click at [140, 31] on h2 "Análisis Afiliado - CUIL: 27430330123" at bounding box center [91, 32] width 151 height 10
click at [105, 30] on span "27430330123" at bounding box center [109, 32] width 42 height 8
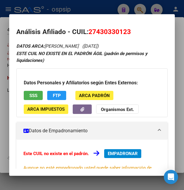
drag, startPoint x: 95, startPoint y: 31, endPoint x: 126, endPoint y: 28, distance: 31.0
click at [126, 28] on h2 "Análisis Afiliado - CUIL: 27430330123" at bounding box center [91, 32] width 151 height 10
click at [103, 8] on div at bounding box center [92, 95] width 184 height 190
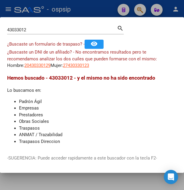
click at [81, 12] on div at bounding box center [92, 95] width 184 height 190
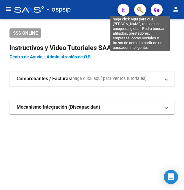
click at [141, 10] on icon "button" at bounding box center [140, 10] width 6 height 7
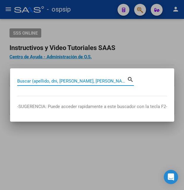
paste input "42.033.012"
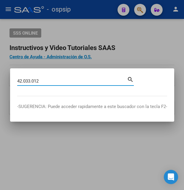
click at [25, 81] on input "42.033.012" at bounding box center [72, 81] width 110 height 5
click at [24, 83] on input "42.033.012" at bounding box center [72, 81] width 110 height 5
click at [31, 81] on input "42033.012" at bounding box center [72, 81] width 110 height 5
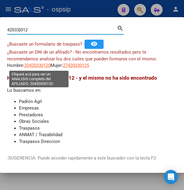
type input "42033}012"
click at [36, 66] on span "20420330120" at bounding box center [37, 65] width 26 height 5
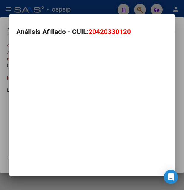
type textarea "20420330120"
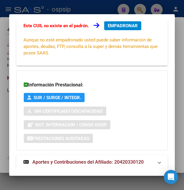
scroll to position [142, 0]
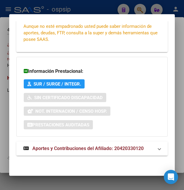
click at [70, 149] on span "Aportes y Contribuciones del Afiliado: 20420330120" at bounding box center [87, 149] width 111 height 6
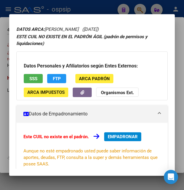
scroll to position [17, 0]
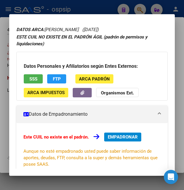
click at [36, 79] on span "SSS" at bounding box center [33, 78] width 8 height 5
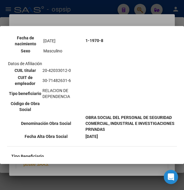
scroll to position [128, 0]
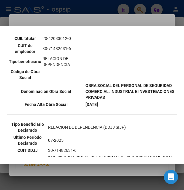
click at [110, 22] on div at bounding box center [92, 95] width 184 height 190
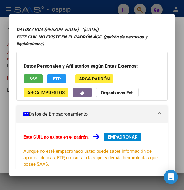
click at [117, 7] on div at bounding box center [92, 95] width 184 height 190
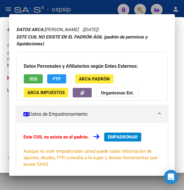
click at [117, 8] on div at bounding box center [92, 95] width 184 height 190
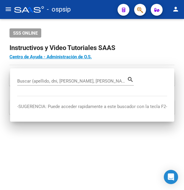
click at [117, 8] on mat-toolbar "menu - ospsip person" at bounding box center [92, 9] width 184 height 19
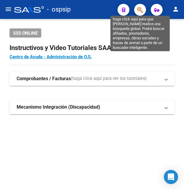
click at [139, 8] on icon "button" at bounding box center [140, 10] width 6 height 7
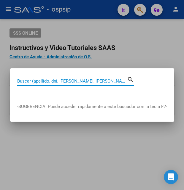
paste input "26617547"
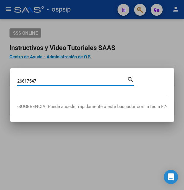
type input "26617547"
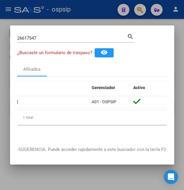
scroll to position [0, 0]
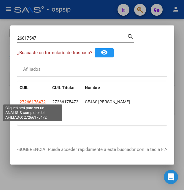
click at [36, 100] on span "27266175472" at bounding box center [33, 102] width 26 height 5
type textarea "27266175472"
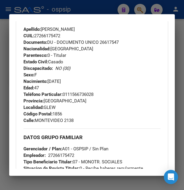
scroll to position [224, 0]
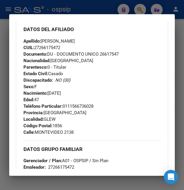
click at [96, 9] on div at bounding box center [92, 95] width 184 height 190
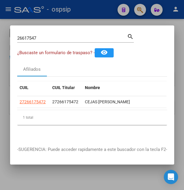
click at [96, 9] on div at bounding box center [92, 95] width 184 height 190
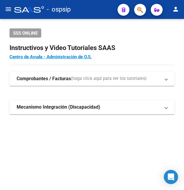
click at [96, 9] on div "- ospsip" at bounding box center [63, 9] width 98 height 13
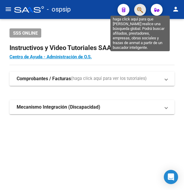
click at [139, 8] on icon "button" at bounding box center [140, 10] width 6 height 7
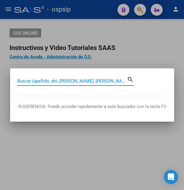
paste input "28.395.396"
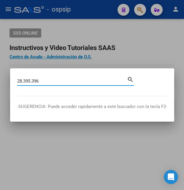
click at [23, 81] on input "28.395.396" at bounding box center [72, 81] width 110 height 5
click at [33, 81] on input "28395.396" at bounding box center [72, 81] width 110 height 5
click at [31, 81] on input "28395.396" at bounding box center [72, 81] width 110 height 5
type input "28395396"
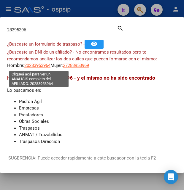
click at [39, 66] on span "20283953964" at bounding box center [37, 65] width 26 height 5
type textarea "20283953964"
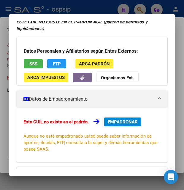
scroll to position [32, 0]
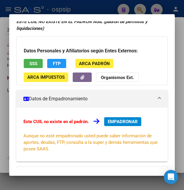
click at [40, 65] on button "SSS" at bounding box center [33, 63] width 19 height 9
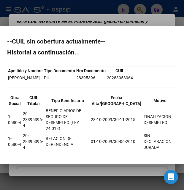
click at [103, 23] on div at bounding box center [92, 95] width 184 height 190
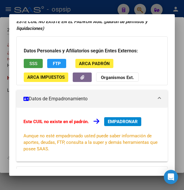
click at [39, 63] on button "SSS" at bounding box center [33, 63] width 19 height 9
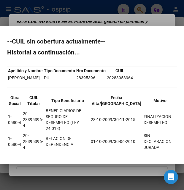
click at [103, 15] on div at bounding box center [92, 95] width 184 height 190
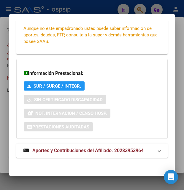
scroll to position [142, 0]
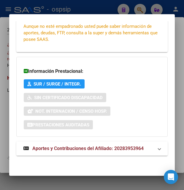
click at [74, 149] on span "Aportes y Contribuciones del Afiliado: 20283953964" at bounding box center [87, 149] width 111 height 6
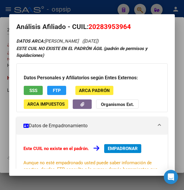
scroll to position [0, 0]
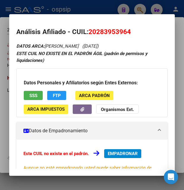
drag, startPoint x: 96, startPoint y: 32, endPoint x: 127, endPoint y: 26, distance: 31.6
click at [127, 26] on mat-dialog-content "Análisis Afiliado - CUIL: 20283953964 DATOS ARCA: [PERSON_NAME] ([DATE]) ESTE C…" at bounding box center [91, 95] width 165 height 148
drag, startPoint x: 89, startPoint y: 31, endPoint x: 135, endPoint y: 31, distance: 45.6
click at [135, 31] on h2 "Análisis Afiliado - CUIL: 20283953964" at bounding box center [91, 32] width 151 height 10
click at [88, 12] on div at bounding box center [92, 95] width 184 height 190
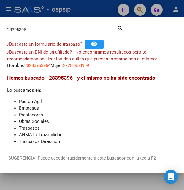
click at [88, 12] on div at bounding box center [92, 95] width 184 height 190
click at [88, 12] on div "- ospsip" at bounding box center [63, 9] width 98 height 13
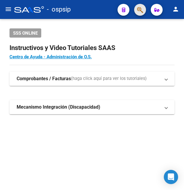
click at [142, 7] on span "button" at bounding box center [140, 10] width 6 height 12
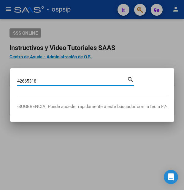
type input "42665318"
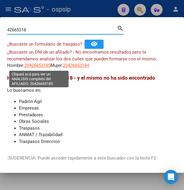
click at [40, 66] on span "20426653185" at bounding box center [37, 65] width 26 height 5
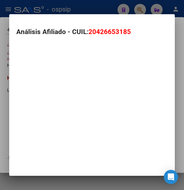
type textarea "20426653185"
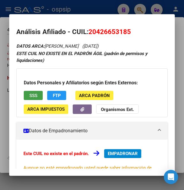
click at [31, 97] on span "SSS" at bounding box center [33, 95] width 8 height 5
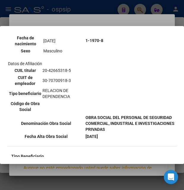
scroll to position [128, 0]
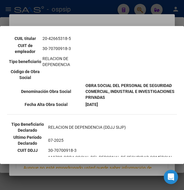
click at [105, 21] on div at bounding box center [92, 95] width 184 height 190
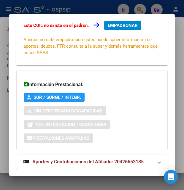
scroll to position [142, 0]
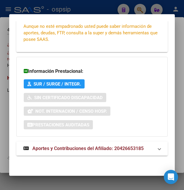
click at [78, 148] on span "Aportes y Contribuciones del Afiliado: 20426653185" at bounding box center [87, 149] width 111 height 6
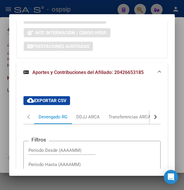
scroll to position [209, 0]
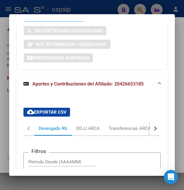
click at [75, 10] on div at bounding box center [92, 95] width 184 height 190
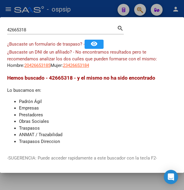
click at [87, 11] on div at bounding box center [92, 95] width 184 height 190
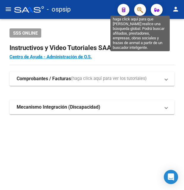
click at [137, 8] on icon "button" at bounding box center [140, 10] width 6 height 7
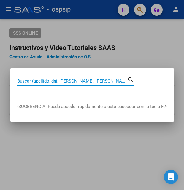
paste input "27928981121"
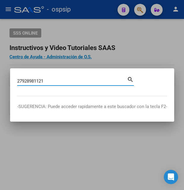
type input "27928981121"
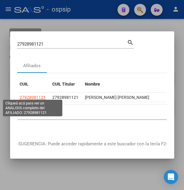
click at [29, 96] on span "27928981121" at bounding box center [33, 97] width 26 height 5
type textarea "27928981121"
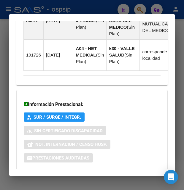
scroll to position [670, 0]
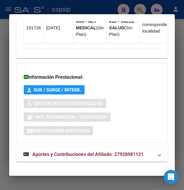
click at [90, 152] on strong "Aportes y Contribuciones del Afiliado: 27928981121" at bounding box center [83, 154] width 120 height 7
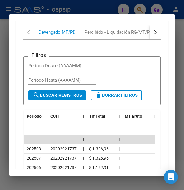
scroll to position [832, 0]
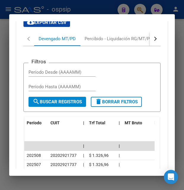
click at [103, 3] on div at bounding box center [92, 95] width 184 height 190
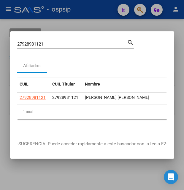
click at [89, 16] on div at bounding box center [92, 95] width 184 height 190
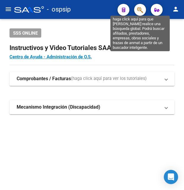
click at [139, 11] on icon "button" at bounding box center [140, 10] width 6 height 7
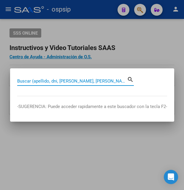
paste input "34676738"
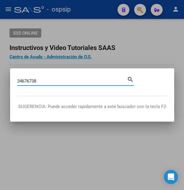
type input "34676738"
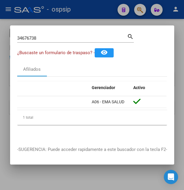
scroll to position [0, 0]
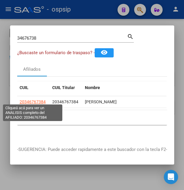
click at [33, 100] on span "20346767384" at bounding box center [33, 102] width 26 height 5
type textarea "20346767384"
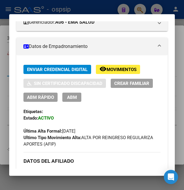
scroll to position [32, 0]
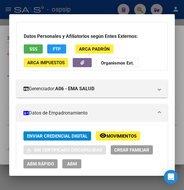
click at [99, 9] on div at bounding box center [92, 95] width 184 height 190
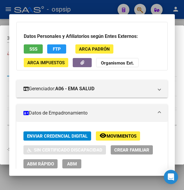
click at [99, 9] on div at bounding box center [92, 95] width 184 height 190
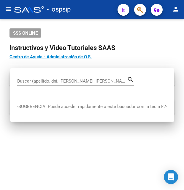
click at [99, 9] on div "- ospsip" at bounding box center [63, 9] width 98 height 13
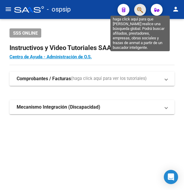
click at [139, 9] on icon "button" at bounding box center [140, 10] width 6 height 7
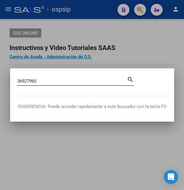
type input "36927960"
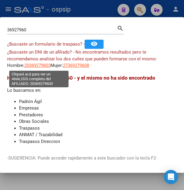
click at [42, 65] on span "20369279603" at bounding box center [37, 65] width 26 height 5
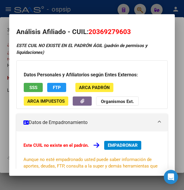
click at [76, 7] on div at bounding box center [92, 95] width 184 height 190
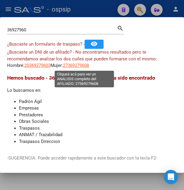
click at [82, 68] on span "27369279608" at bounding box center [76, 65] width 26 height 5
type textarea "27369279608"
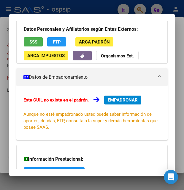
scroll to position [64, 0]
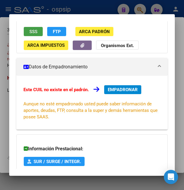
click at [31, 31] on span "SSS" at bounding box center [33, 31] width 8 height 5
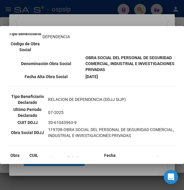
scroll to position [160, 0]
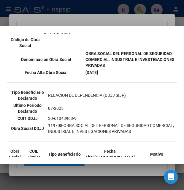
click at [86, 23] on div at bounding box center [92, 95] width 184 height 190
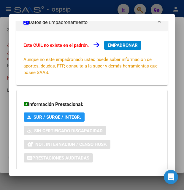
scroll to position [142, 0]
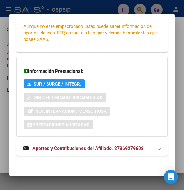
click at [66, 152] on mat-expansion-panel-header "Aportes y Contribuciones del Afiliado: 27369279608" at bounding box center [91, 149] width 151 height 14
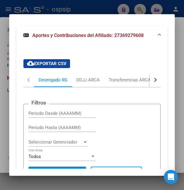
scroll to position [241, 0]
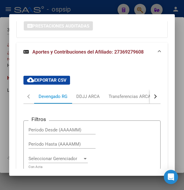
click at [105, 7] on div at bounding box center [92, 95] width 184 height 190
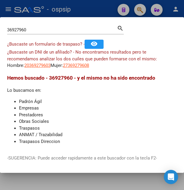
click at [105, 7] on div at bounding box center [92, 95] width 184 height 190
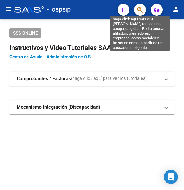
click at [142, 9] on icon "button" at bounding box center [140, 10] width 6 height 7
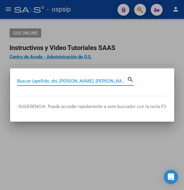
paste input "36927960"
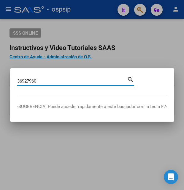
type input "36927960"
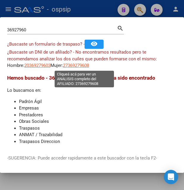
click at [85, 63] on span "27369279608" at bounding box center [76, 65] width 26 height 5
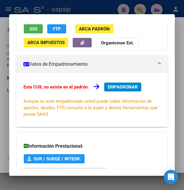
scroll to position [64, 0]
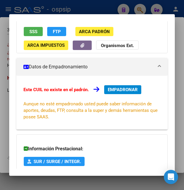
click at [36, 31] on span "SSS" at bounding box center [33, 31] width 8 height 5
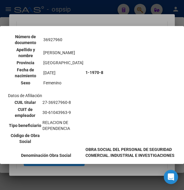
click at [108, 21] on div at bounding box center [92, 95] width 184 height 190
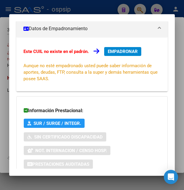
scroll to position [142, 0]
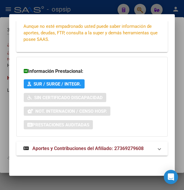
click at [96, 148] on span "Aportes y Contribuciones del Afiliado: 27369279608" at bounding box center [87, 149] width 111 height 6
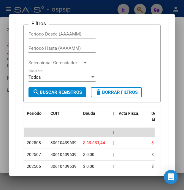
scroll to position [369, 0]
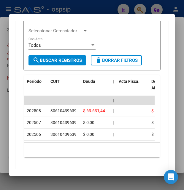
click at [113, 6] on div at bounding box center [92, 95] width 184 height 190
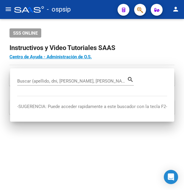
click at [113, 6] on mat-toolbar "menu - ospsip person" at bounding box center [92, 9] width 184 height 19
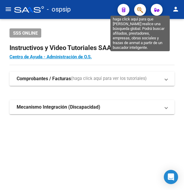
click at [140, 9] on icon "button" at bounding box center [140, 10] width 6 height 7
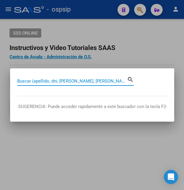
paste input "14869592"
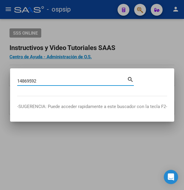
type input "14869592"
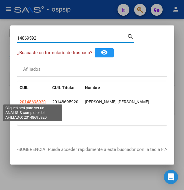
click at [28, 101] on span "20148695920" at bounding box center [33, 102] width 26 height 5
type textarea "20148695920"
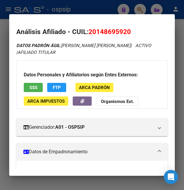
click at [93, 12] on div at bounding box center [92, 95] width 184 height 190
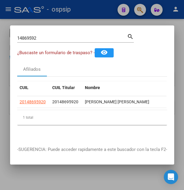
click at [93, 12] on div at bounding box center [92, 95] width 184 height 190
click at [93, 12] on div "- ospsip" at bounding box center [63, 9] width 98 height 13
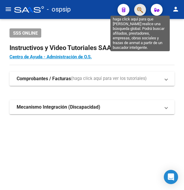
click at [140, 7] on icon "button" at bounding box center [140, 10] width 6 height 7
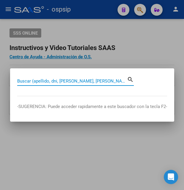
click at [47, 81] on input "Buscar (apellido, dni, [PERSON_NAME], [PERSON_NAME], cuit, obra social)" at bounding box center [72, 81] width 110 height 5
click at [50, 79] on input "Buscar (apellido, dni, [PERSON_NAME], [PERSON_NAME], cuit, obra social)" at bounding box center [72, 81] width 110 height 5
click at [44, 138] on div at bounding box center [92, 95] width 184 height 190
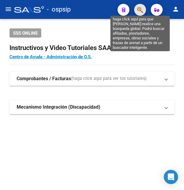
click at [140, 12] on icon "button" at bounding box center [140, 10] width 6 height 7
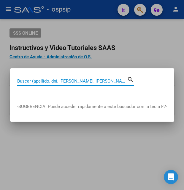
click at [64, 82] on input "Buscar (apellido, dni, [PERSON_NAME], [PERSON_NAME], cuit, obra social)" at bounding box center [72, 81] width 110 height 5
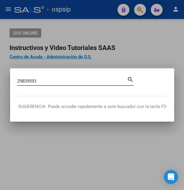
type input "29839593"
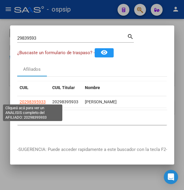
click at [39, 100] on span "20298395933" at bounding box center [33, 102] width 26 height 5
type textarea "20298395933"
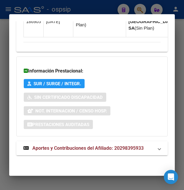
scroll to position [569, 0]
click at [81, 150] on span "Aportes y Contribuciones del Afiliado: 20298395933" at bounding box center [87, 148] width 111 height 6
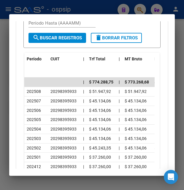
scroll to position [797, 0]
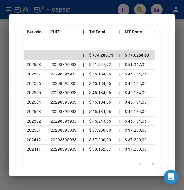
click at [92, 4] on div at bounding box center [92, 95] width 184 height 190
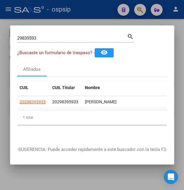
click at [92, 6] on div at bounding box center [92, 95] width 184 height 190
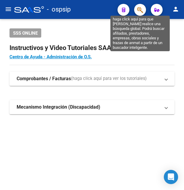
click at [138, 10] on icon "button" at bounding box center [140, 10] width 6 height 7
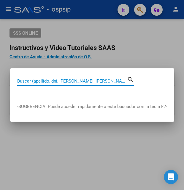
paste input "29839593"
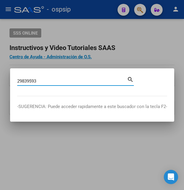
type input "29839593"
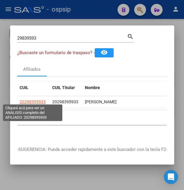
click at [37, 100] on span "20298395933" at bounding box center [33, 102] width 26 height 5
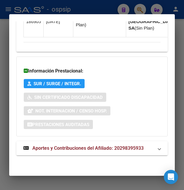
scroll to position [569, 0]
click at [74, 147] on span "Aportes y Contribuciones del Afiliado: 20298395933" at bounding box center [87, 148] width 111 height 6
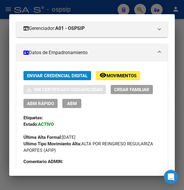
scroll to position [96, 0]
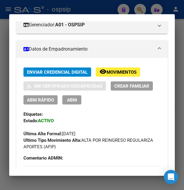
click at [124, 75] on span "Movimientos" at bounding box center [121, 72] width 30 height 5
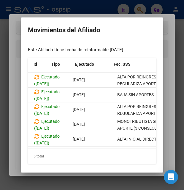
scroll to position [0, 0]
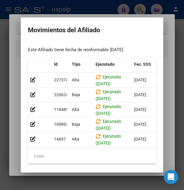
click at [108, 6] on div at bounding box center [92, 95] width 184 height 190
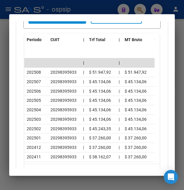
scroll to position [832, 0]
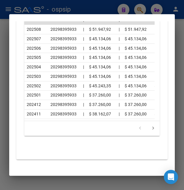
click at [97, 6] on div at bounding box center [92, 95] width 184 height 190
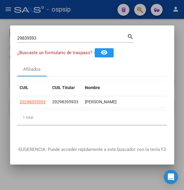
click at [97, 6] on div at bounding box center [92, 95] width 184 height 190
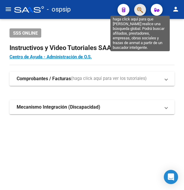
click at [139, 12] on icon "button" at bounding box center [140, 10] width 6 height 7
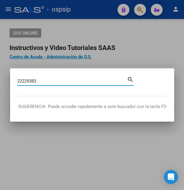
type input "22229383"
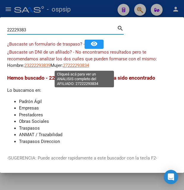
click at [80, 65] on span "27222293834" at bounding box center [76, 65] width 26 height 5
type textarea "27222293834"
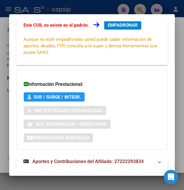
scroll to position [142, 0]
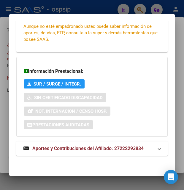
click at [83, 150] on span "Aportes y Contribuciones del Afiliado: 27222293834" at bounding box center [87, 149] width 111 height 6
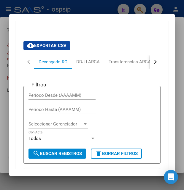
scroll to position [273, 0]
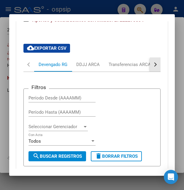
click at [153, 66] on button "button" at bounding box center [155, 64] width 11 height 14
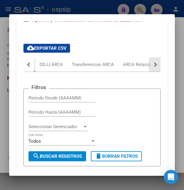
click at [153, 66] on button "button" at bounding box center [155, 64] width 11 height 14
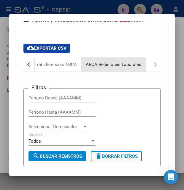
click at [120, 67] on div "ARCA Relaciones Laborales" at bounding box center [113, 64] width 55 height 7
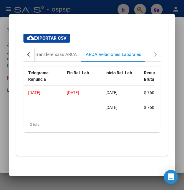
scroll to position [0, 159]
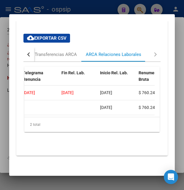
click at [93, 7] on div at bounding box center [92, 95] width 184 height 190
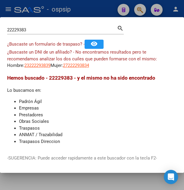
click at [93, 7] on div at bounding box center [92, 95] width 184 height 190
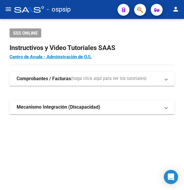
click at [35, 69] on div "SSS ONLINE Instructivos y Video Tutoriales SAAS Centro de Ayuda - Administració…" at bounding box center [92, 81] width 184 height 124
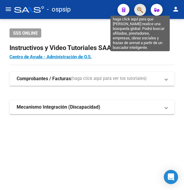
click at [142, 9] on icon "button" at bounding box center [140, 10] width 6 height 7
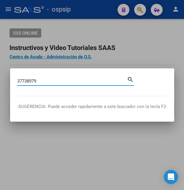
type input "37738979"
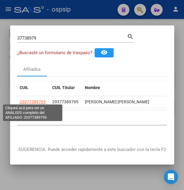
click at [40, 100] on span "20377389795" at bounding box center [33, 102] width 26 height 5
type textarea "20377389795"
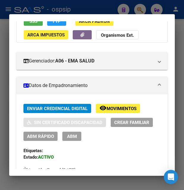
scroll to position [64, 0]
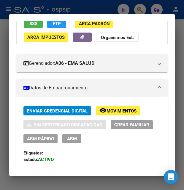
click at [118, 7] on div at bounding box center [92, 95] width 184 height 190
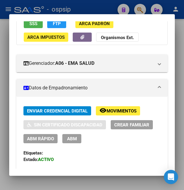
click at [116, 7] on div at bounding box center [92, 95] width 184 height 190
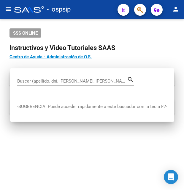
click at [116, 7] on mat-toolbar "menu - ospsip person" at bounding box center [92, 9] width 184 height 19
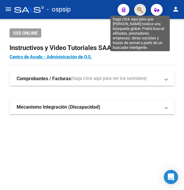
click at [139, 8] on icon "button" at bounding box center [140, 10] width 6 height 7
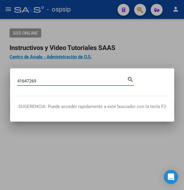
type input "41647269"
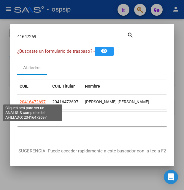
click at [40, 100] on span "20416472697" at bounding box center [33, 102] width 26 height 5
type textarea "20416472697"
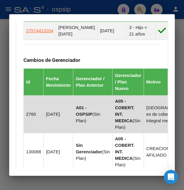
scroll to position [448, 0]
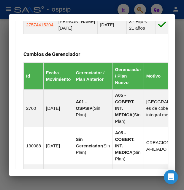
click at [104, 7] on div at bounding box center [92, 95] width 184 height 190
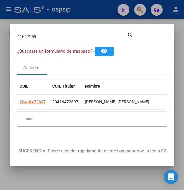
click at [104, 7] on div at bounding box center [92, 95] width 184 height 190
click at [104, 7] on div "- ospsip" at bounding box center [63, 9] width 98 height 13
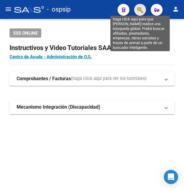
click at [140, 11] on icon "button" at bounding box center [140, 10] width 6 height 7
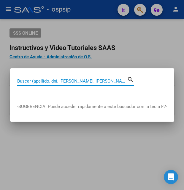
click at [33, 82] on input "Buscar (apellido, dni, [PERSON_NAME], [PERSON_NAME], cuit, obra social)" at bounding box center [72, 81] width 110 height 5
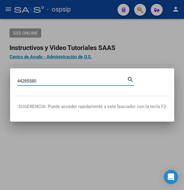
type input "44285580"
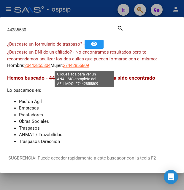
click at [79, 65] on span "27442855809" at bounding box center [76, 65] width 26 height 5
type textarea "27442855809"
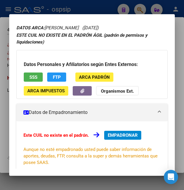
scroll to position [0, 0]
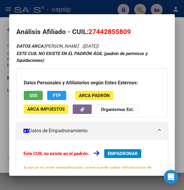
click at [32, 95] on span "SSS" at bounding box center [33, 95] width 8 height 5
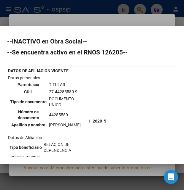
click at [102, 17] on div at bounding box center [92, 95] width 184 height 190
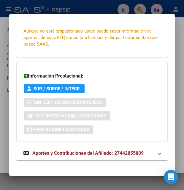
scroll to position [142, 0]
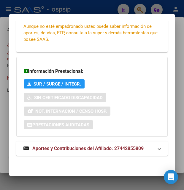
click at [76, 147] on span "Aportes y Contribuciones del Afiliado: 27442855809" at bounding box center [87, 149] width 111 height 6
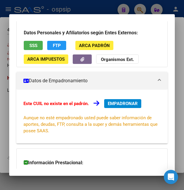
scroll to position [0, 0]
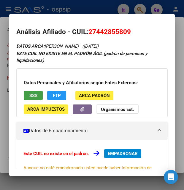
click at [33, 97] on span "SSS" at bounding box center [33, 95] width 8 height 5
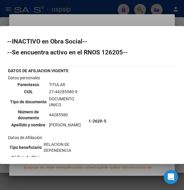
click at [92, 16] on div at bounding box center [92, 95] width 184 height 190
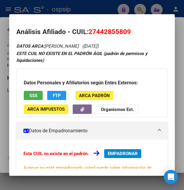
drag, startPoint x: 89, startPoint y: 31, endPoint x: 133, endPoint y: 29, distance: 43.6
click at [133, 29] on h2 "Análisis Afiliado - CUIL: 27442855809" at bounding box center [91, 32] width 151 height 10
click at [97, 28] on span "27442855809" at bounding box center [109, 32] width 42 height 8
drag, startPoint x: 97, startPoint y: 32, endPoint x: 127, endPoint y: 28, distance: 31.0
click at [127, 28] on span "27442855809" at bounding box center [109, 32] width 42 height 8
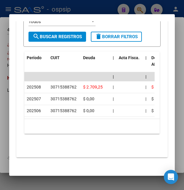
scroll to position [400, 0]
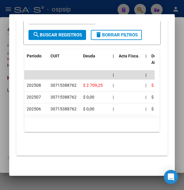
click at [89, 9] on div at bounding box center [92, 95] width 184 height 190
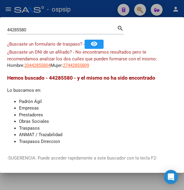
click at [84, 69] on mat-dialog-content "44285580 Buscar (apellido, dni, cuil, nro traspaso, cuit, obra social) search ¿…" at bounding box center [92, 86] width 184 height 124
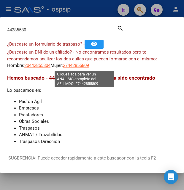
click at [84, 68] on span "27442855809" at bounding box center [76, 65] width 26 height 5
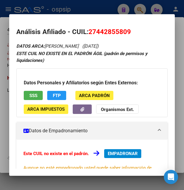
click at [94, 7] on div at bounding box center [92, 95] width 184 height 190
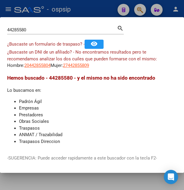
click at [94, 7] on div at bounding box center [92, 95] width 184 height 190
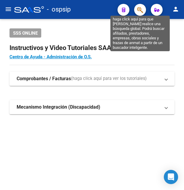
click at [140, 11] on icon "button" at bounding box center [140, 10] width 6 height 7
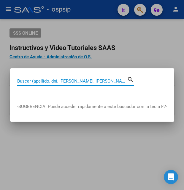
click at [51, 80] on input "Buscar (apellido, dni, [PERSON_NAME], [PERSON_NAME], cuit, obra social)" at bounding box center [72, 81] width 110 height 5
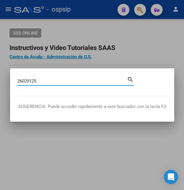
type input "26029125"
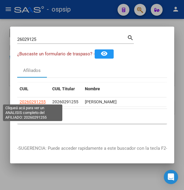
click at [38, 100] on span "20260291255" at bounding box center [33, 102] width 26 height 5
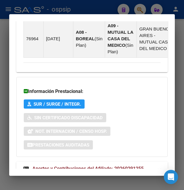
scroll to position [699, 0]
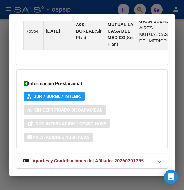
click at [79, 158] on span "Aportes y Contribuciones del Afiliado: 20260291255" at bounding box center [87, 161] width 111 height 6
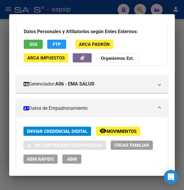
scroll to position [30, 0]
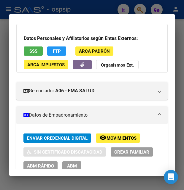
click at [121, 141] on span "Movimientos" at bounding box center [121, 138] width 30 height 5
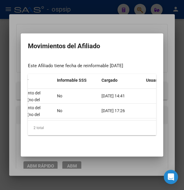
scroll to position [0, 243]
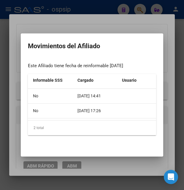
click at [114, 23] on div at bounding box center [92, 95] width 184 height 190
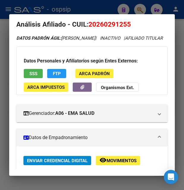
scroll to position [0, 0]
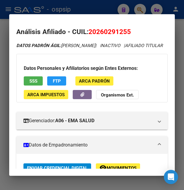
drag, startPoint x: 89, startPoint y: 30, endPoint x: 136, endPoint y: 30, distance: 47.1
click at [136, 30] on h2 "Análisis Afiliado - CUIL: 20260291255" at bounding box center [91, 32] width 151 height 10
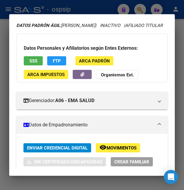
scroll to position [32, 0]
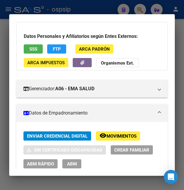
click at [110, 140] on button "remove_red_eye Movimientos" at bounding box center [118, 136] width 44 height 9
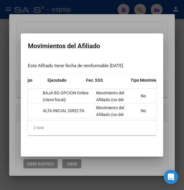
scroll to position [0, 0]
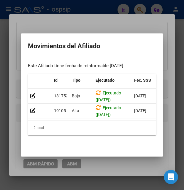
click at [87, 22] on div at bounding box center [92, 95] width 184 height 190
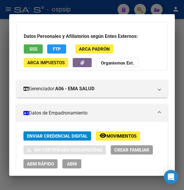
click at [39, 54] on button "SSS" at bounding box center [33, 48] width 19 height 9
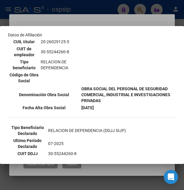
scroll to position [128, 0]
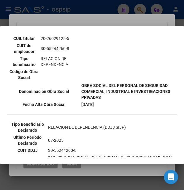
click at [109, 19] on div at bounding box center [92, 95] width 184 height 190
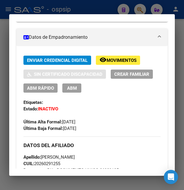
scroll to position [96, 0]
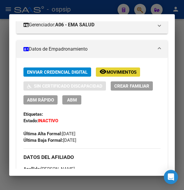
click at [124, 75] on span "Movimientos" at bounding box center [121, 72] width 30 height 5
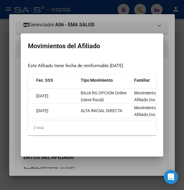
scroll to position [0, 99]
click at [101, 172] on div at bounding box center [92, 95] width 184 height 190
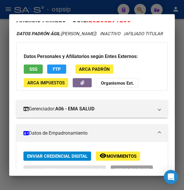
scroll to position [0, 0]
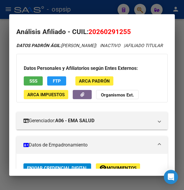
drag, startPoint x: 96, startPoint y: 30, endPoint x: 126, endPoint y: 31, distance: 29.9
click at [126, 31] on span "20260291255" at bounding box center [109, 32] width 42 height 8
click at [86, 7] on div at bounding box center [92, 95] width 184 height 190
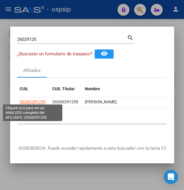
click at [38, 100] on span "20260291255" at bounding box center [33, 102] width 26 height 5
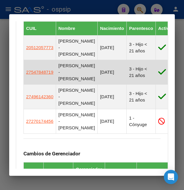
scroll to position [416, 0]
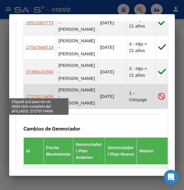
click at [41, 94] on span "27270174456" at bounding box center [39, 96] width 27 height 5
type textarea "27270174456"
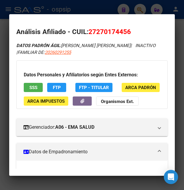
drag, startPoint x: 97, startPoint y: 33, endPoint x: 125, endPoint y: 33, distance: 27.9
click at [125, 33] on span "27270174456" at bounding box center [109, 32] width 42 height 8
drag, startPoint x: 87, startPoint y: 33, endPoint x: 132, endPoint y: 31, distance: 44.5
click at [132, 31] on h2 "Análisis Afiliado - CUIL: 27270174456" at bounding box center [91, 32] width 151 height 10
click at [96, 26] on mat-dialog-content "Análisis Afiliado - CUIL: 27270174456 DATOS PADRÓN ÁGIL: [PERSON_NAME] [PERSON_…" at bounding box center [91, 95] width 165 height 148
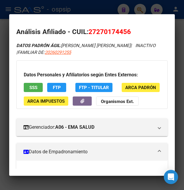
drag, startPoint x: 96, startPoint y: 31, endPoint x: 125, endPoint y: 30, distance: 29.6
click at [125, 30] on span "27270174456" at bounding box center [109, 32] width 42 height 8
drag, startPoint x: 89, startPoint y: 32, endPoint x: 131, endPoint y: 33, distance: 42.7
click at [131, 33] on h2 "Análisis Afiliado - CUIL: 27270174456" at bounding box center [91, 32] width 151 height 10
click at [100, 14] on div at bounding box center [92, 95] width 184 height 190
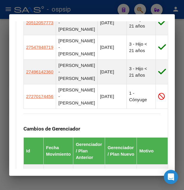
click at [101, 11] on div at bounding box center [92, 95] width 184 height 190
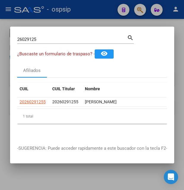
click at [101, 11] on div at bounding box center [92, 95] width 184 height 190
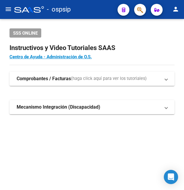
click at [101, 11] on div "- ospsip" at bounding box center [63, 9] width 98 height 13
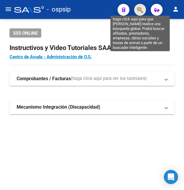
click at [141, 9] on icon "button" at bounding box center [140, 10] width 6 height 7
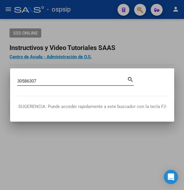
type input "30586307"
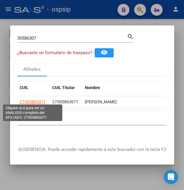
click at [40, 100] on span "27305863071" at bounding box center [33, 102] width 26 height 5
type textarea "27305863071"
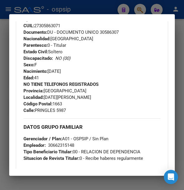
scroll to position [256, 0]
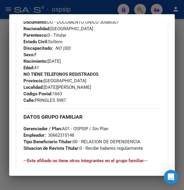
click at [97, 7] on div at bounding box center [92, 95] width 184 height 190
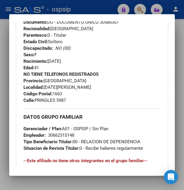
click at [97, 7] on div at bounding box center [92, 95] width 184 height 190
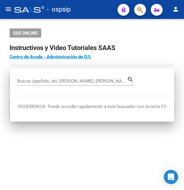
click at [97, 7] on div "- ospsip" at bounding box center [63, 9] width 98 height 13
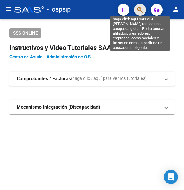
click at [137, 10] on icon "button" at bounding box center [140, 10] width 6 height 7
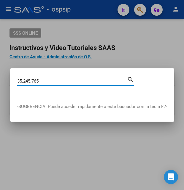
click at [33, 80] on input "35.245.765" at bounding box center [72, 81] width 110 height 5
click at [24, 81] on input "35.245765" at bounding box center [72, 81] width 110 height 5
type input "35245765"
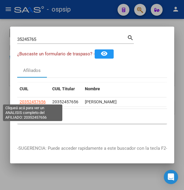
click at [31, 100] on span "20352457656" at bounding box center [33, 102] width 26 height 5
type textarea "20352457656"
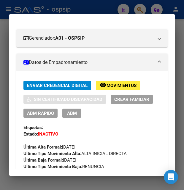
scroll to position [128, 0]
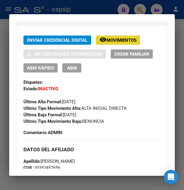
click at [115, 43] on span "Movimientos" at bounding box center [121, 40] width 30 height 5
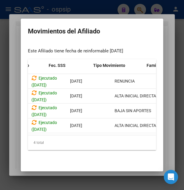
scroll to position [0, 0]
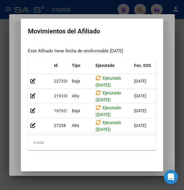
click at [102, 15] on div at bounding box center [92, 95] width 184 height 190
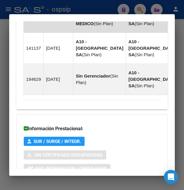
scroll to position [750, 0]
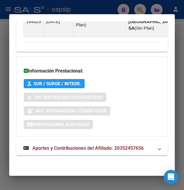
click at [63, 147] on span "Aportes y Contribuciones del Afiliado: 20352457656" at bounding box center [87, 148] width 111 height 6
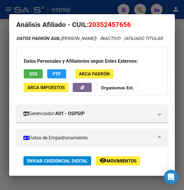
scroll to position [0, 0]
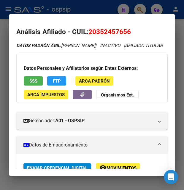
click at [106, 6] on div at bounding box center [92, 95] width 184 height 190
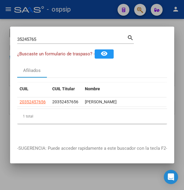
click at [105, 6] on div at bounding box center [92, 95] width 184 height 190
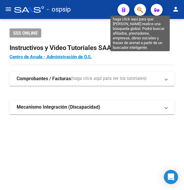
click at [142, 10] on icon "button" at bounding box center [140, 10] width 6 height 7
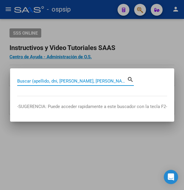
click at [41, 80] on input "Buscar (apellido, dni, [PERSON_NAME], [PERSON_NAME], cuit, obra social)" at bounding box center [72, 81] width 110 height 5
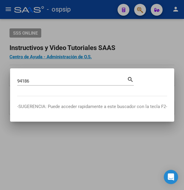
click at [40, 82] on input "94186" at bounding box center [72, 81] width 110 height 5
type input "94186359"
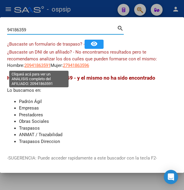
click at [30, 66] on span "20941863591" at bounding box center [37, 65] width 26 height 5
type textarea "20941863591"
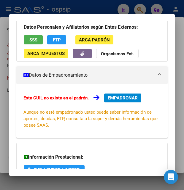
scroll to position [46, 0]
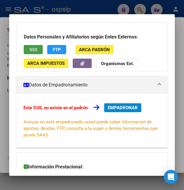
click at [28, 51] on button "SSS" at bounding box center [33, 49] width 19 height 9
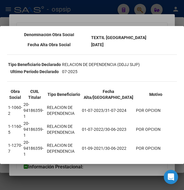
scroll to position [160, 0]
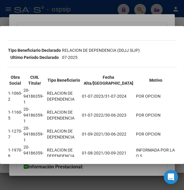
click at [95, 20] on div at bounding box center [92, 95] width 184 height 190
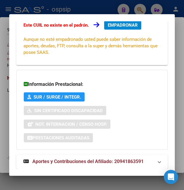
scroll to position [142, 0]
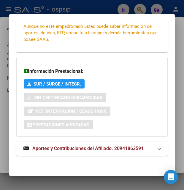
click at [66, 151] on strong "Aportes y Contribuciones del Afiliado: 20941863591" at bounding box center [83, 148] width 120 height 7
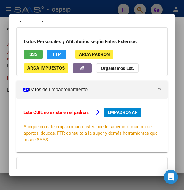
scroll to position [0, 0]
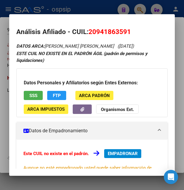
click at [79, 10] on div at bounding box center [92, 95] width 184 height 190
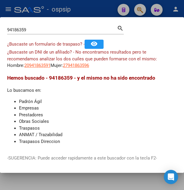
click at [47, 69] on app-link-go-to "20941863591" at bounding box center [37, 65] width 26 height 7
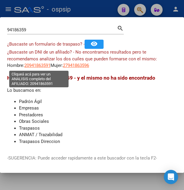
click at [47, 67] on span "20941863591" at bounding box center [37, 65] width 26 height 5
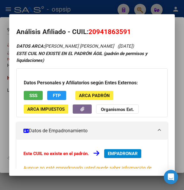
drag, startPoint x: 89, startPoint y: 30, endPoint x: 129, endPoint y: 32, distance: 39.4
click at [129, 32] on span "20941863591" at bounding box center [109, 32] width 42 height 8
click at [120, 22] on mat-dialog-content "Análisis Afiliado - CUIL: 20941863591 DATOS ARCA: [PERSON_NAME] [PERSON_NAME] (…" at bounding box center [91, 95] width 165 height 148
drag, startPoint x: 89, startPoint y: 31, endPoint x: 133, endPoint y: 27, distance: 44.0
click at [133, 27] on h2 "Análisis Afiliado - CUIL: 20941863591" at bounding box center [91, 32] width 151 height 10
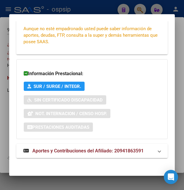
scroll to position [142, 0]
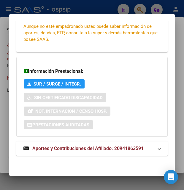
click at [67, 150] on span "Aportes y Contribuciones del Afiliado: 20941863591" at bounding box center [87, 149] width 111 height 6
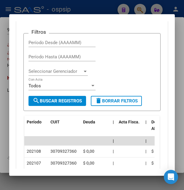
scroll to position [358, 0]
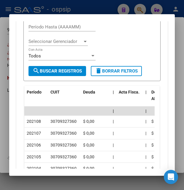
click at [77, 8] on div at bounding box center [92, 95] width 184 height 190
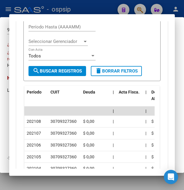
click at [77, 8] on div at bounding box center [92, 95] width 184 height 190
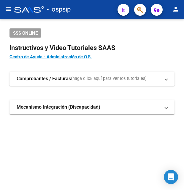
click at [77, 8] on div "- ospsip" at bounding box center [63, 9] width 98 height 13
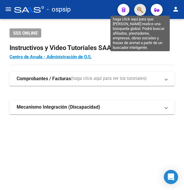
click at [140, 10] on icon "button" at bounding box center [140, 10] width 6 height 7
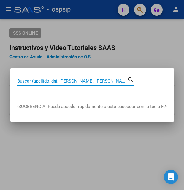
click at [50, 81] on input "Buscar (apellido, dni, [PERSON_NAME], [PERSON_NAME], cuit, obra social)" at bounding box center [72, 81] width 110 height 5
click at [31, 81] on input "Buscar (apellido, dni, [PERSON_NAME], [PERSON_NAME], cuit, obra social)" at bounding box center [72, 81] width 110 height 5
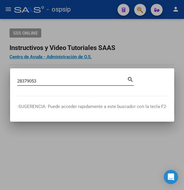
type input "28379053"
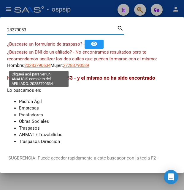
click at [36, 68] on span "20283790534" at bounding box center [37, 65] width 26 height 5
type textarea "20283790534"
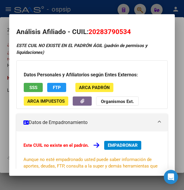
click at [106, 8] on div at bounding box center [92, 95] width 184 height 190
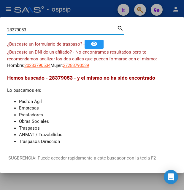
click at [34, 31] on input "28379053" at bounding box center [62, 29] width 110 height 5
type input "2"
type input "28379053"
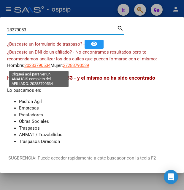
click at [39, 67] on span "20283790534" at bounding box center [37, 65] width 26 height 5
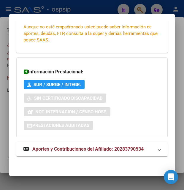
scroll to position [134, 0]
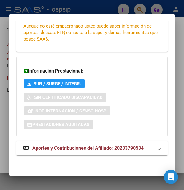
click at [87, 147] on span "Aportes y Contribuciones del Afiliado: 20283790534" at bounding box center [87, 148] width 111 height 6
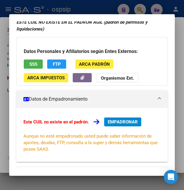
scroll to position [0, 0]
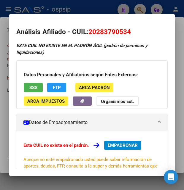
click at [87, 9] on div at bounding box center [92, 95] width 184 height 190
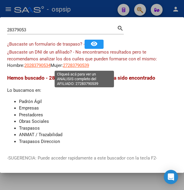
click at [83, 66] on span "27283790539" at bounding box center [76, 65] width 26 height 5
type textarea "27283790539"
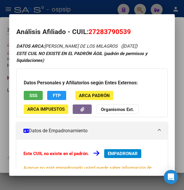
click at [97, 12] on div at bounding box center [92, 95] width 184 height 190
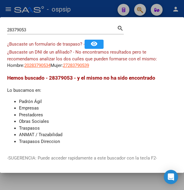
click at [97, 9] on div at bounding box center [92, 95] width 184 height 190
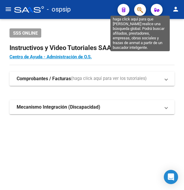
click at [138, 7] on icon "button" at bounding box center [140, 10] width 6 height 7
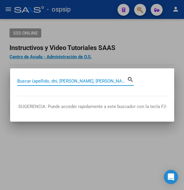
click at [23, 81] on input "Buscar (apellido, dni, [PERSON_NAME], [PERSON_NAME], cuit, obra social)" at bounding box center [72, 81] width 110 height 5
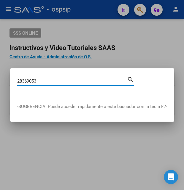
type input "28369053"
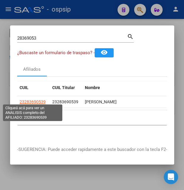
click at [33, 100] on span "23283690539" at bounding box center [33, 102] width 26 height 5
type textarea "23283690539"
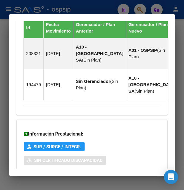
scroll to position [547, 0]
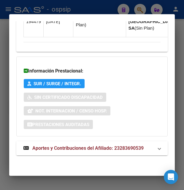
click at [85, 147] on span "Aportes y Contribuciones del Afiliado: 23283690539" at bounding box center [87, 148] width 111 height 6
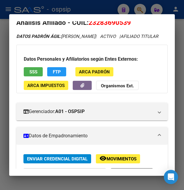
scroll to position [0, 0]
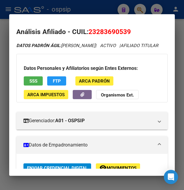
drag, startPoint x: 88, startPoint y: 30, endPoint x: 134, endPoint y: 29, distance: 46.5
click at [134, 29] on h2 "Análisis Afiliado - CUIL: 23283690539" at bounding box center [91, 32] width 151 height 10
click at [105, 7] on div at bounding box center [92, 95] width 184 height 190
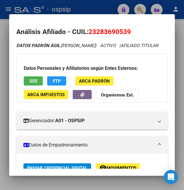
click at [105, 7] on div at bounding box center [92, 95] width 184 height 190
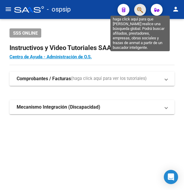
click at [139, 11] on icon "button" at bounding box center [140, 10] width 6 height 7
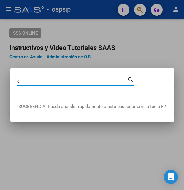
type input "e"
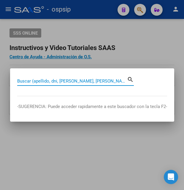
paste input "24894246"
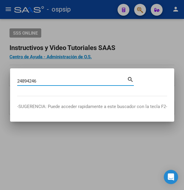
type input "24894246"
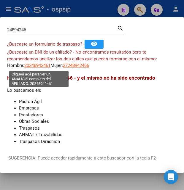
click at [41, 66] on span "20248942461" at bounding box center [37, 65] width 26 height 5
type textarea "20248942461"
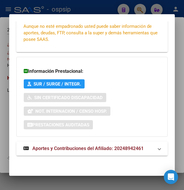
click at [63, 149] on span "Aportes y Contribuciones del Afiliado: 20248942461" at bounding box center [87, 149] width 111 height 6
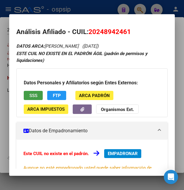
click at [36, 97] on span "SSS" at bounding box center [33, 95] width 8 height 5
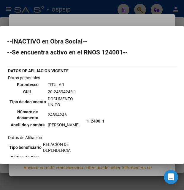
click at [96, 17] on div at bounding box center [92, 95] width 184 height 190
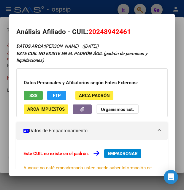
click at [94, 8] on div at bounding box center [92, 95] width 184 height 190
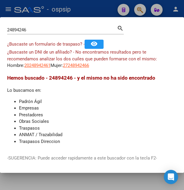
click at [98, 14] on div at bounding box center [92, 95] width 184 height 190
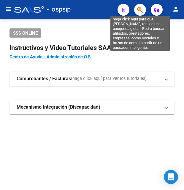
click at [141, 8] on icon "button" at bounding box center [140, 10] width 6 height 7
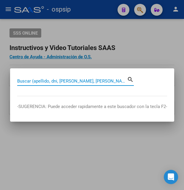
paste input "24894246"
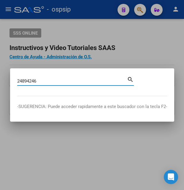
type input "24894246"
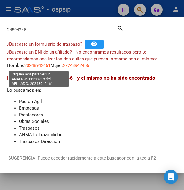
click at [40, 65] on span "20248942461" at bounding box center [37, 65] width 26 height 5
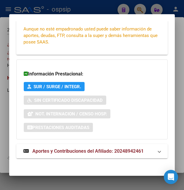
scroll to position [142, 0]
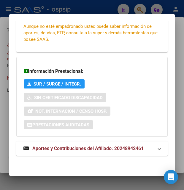
click at [69, 145] on strong "Aportes y Contribuciones del Afiliado: 20248942461" at bounding box center [83, 148] width 120 height 7
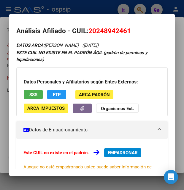
scroll to position [0, 0]
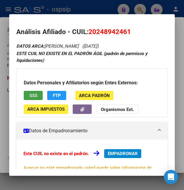
click at [37, 93] on button "SSS" at bounding box center [33, 95] width 19 height 9
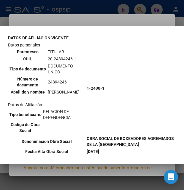
scroll to position [32, 0]
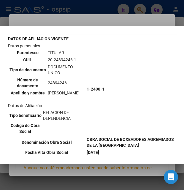
click at [121, 16] on div at bounding box center [92, 95] width 184 height 190
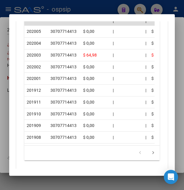
scroll to position [483, 0]
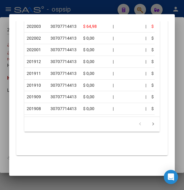
click at [107, 10] on div at bounding box center [92, 95] width 184 height 190
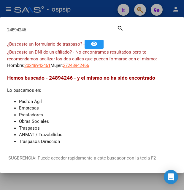
click at [107, 11] on div at bounding box center [92, 95] width 184 height 190
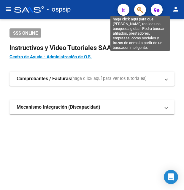
click at [138, 9] on icon "button" at bounding box center [140, 10] width 6 height 7
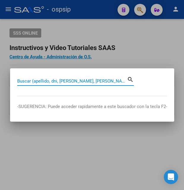
paste input "24894246"
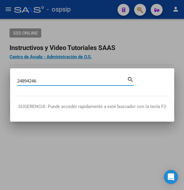
type input "24894246"
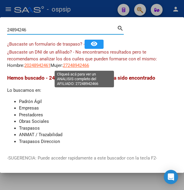
click at [89, 65] on span "27248942466" at bounding box center [76, 65] width 26 height 5
type textarea "27248942466"
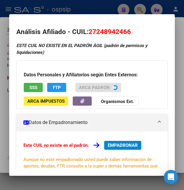
drag, startPoint x: 88, startPoint y: 33, endPoint x: 133, endPoint y: 32, distance: 45.0
click at [133, 32] on h2 "Análisis Afiliado - CUIL: 27248942466" at bounding box center [91, 32] width 151 height 10
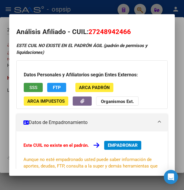
click at [33, 90] on span "SSS" at bounding box center [33, 87] width 8 height 5
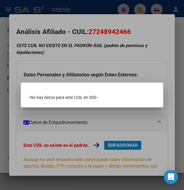
click at [62, 56] on div at bounding box center [92, 95] width 184 height 190
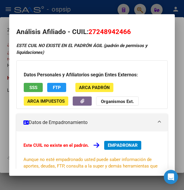
drag, startPoint x: 95, startPoint y: 31, endPoint x: 126, endPoint y: 35, distance: 31.4
click at [126, 35] on span "27248942466" at bounding box center [109, 32] width 42 height 8
click at [105, 32] on span "27248942466" at bounding box center [109, 32] width 42 height 8
drag, startPoint x: 97, startPoint y: 31, endPoint x: 125, endPoint y: 27, distance: 29.0
click at [125, 27] on h2 "Análisis Afiliado - CUIL: 27248942466" at bounding box center [91, 32] width 151 height 10
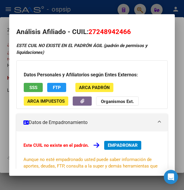
click at [95, 7] on div at bounding box center [92, 95] width 184 height 190
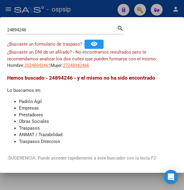
click at [95, 7] on div at bounding box center [92, 95] width 184 height 190
click at [95, 7] on div "- ospsip" at bounding box center [63, 9] width 98 height 13
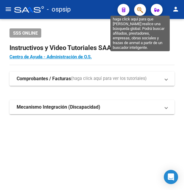
click at [141, 11] on icon "button" at bounding box center [140, 10] width 6 height 7
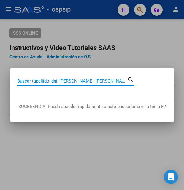
click at [33, 82] on input "Buscar (apellido, dni, [PERSON_NAME], [PERSON_NAME], cuit, obra social)" at bounding box center [72, 81] width 110 height 5
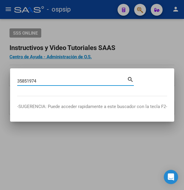
type input "35851974"
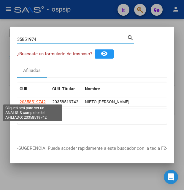
click at [32, 100] on span "20358519742" at bounding box center [33, 102] width 26 height 5
type textarea "20358519742"
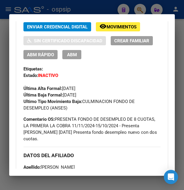
scroll to position [128, 0]
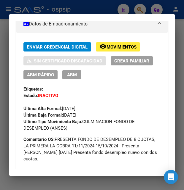
click at [119, 46] on span "Movimientos" at bounding box center [121, 46] width 30 height 5
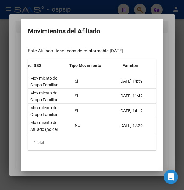
scroll to position [0, 251]
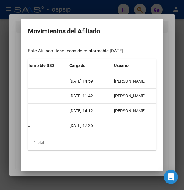
click at [94, 5] on div at bounding box center [92, 95] width 184 height 190
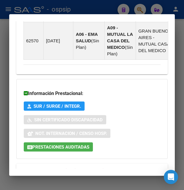
scroll to position [718, 0]
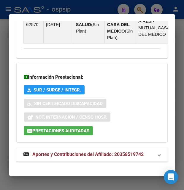
click at [86, 152] on span "Aportes y Contribuciones del Afiliado: 20358519742" at bounding box center [87, 155] width 111 height 6
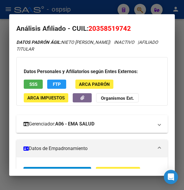
scroll to position [0, 0]
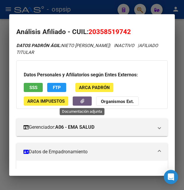
click at [88, 101] on button "button" at bounding box center [82, 101] width 19 height 9
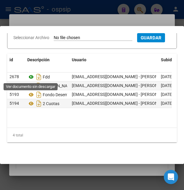
click at [31, 78] on icon at bounding box center [31, 76] width 8 height 7
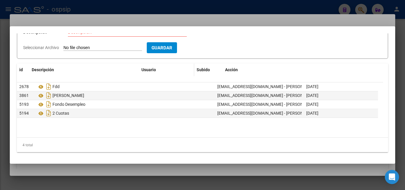
scroll to position [38, 0]
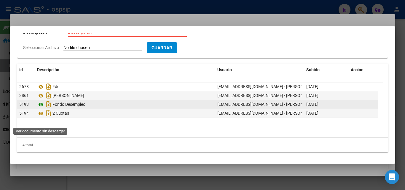
click at [42, 108] on icon at bounding box center [41, 104] width 8 height 7
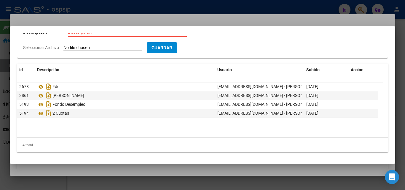
click at [183, 6] on div at bounding box center [202, 95] width 405 height 190
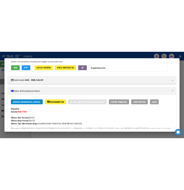
scroll to position [0, 0]
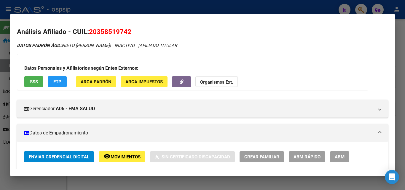
click at [183, 4] on div at bounding box center [202, 95] width 405 height 190
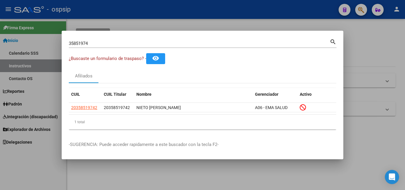
click at [183, 4] on div at bounding box center [202, 95] width 405 height 190
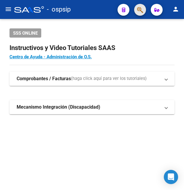
click at [137, 8] on button "button" at bounding box center [140, 10] width 12 height 12
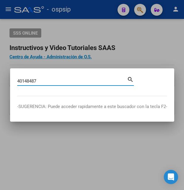
type input "40148487"
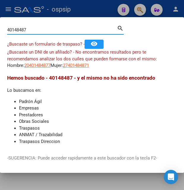
click at [42, 33] on input "40148487" at bounding box center [62, 29] width 110 height 5
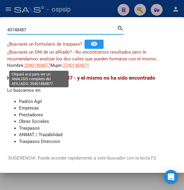
click at [42, 66] on span "20401484877" at bounding box center [37, 65] width 26 height 5
type textarea "20401484877"
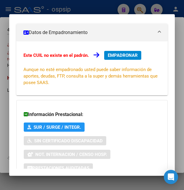
scroll to position [142, 0]
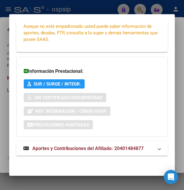
click at [86, 150] on span "Aportes y Contribuciones del Afiliado: 20401484877" at bounding box center [87, 149] width 111 height 6
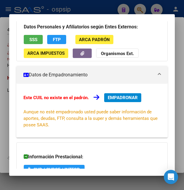
scroll to position [17, 0]
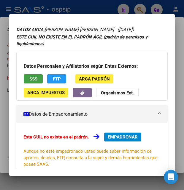
click at [36, 79] on span "SSS" at bounding box center [33, 78] width 8 height 5
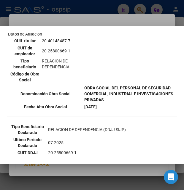
scroll to position [128, 0]
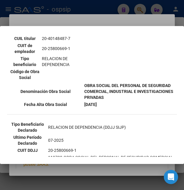
click at [132, 25] on div at bounding box center [92, 95] width 184 height 190
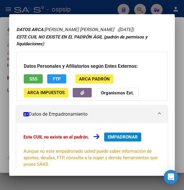
click at [75, 12] on div at bounding box center [92, 95] width 184 height 190
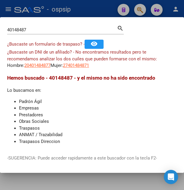
click at [93, 12] on div at bounding box center [92, 95] width 184 height 190
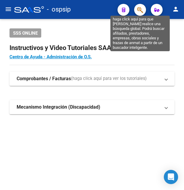
click at [142, 13] on icon "button" at bounding box center [140, 10] width 6 height 7
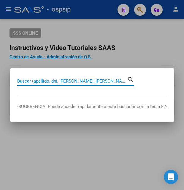
paste input "43383870"
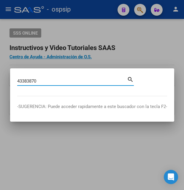
type input "43383870"
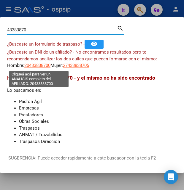
click at [41, 65] on span "20433838700" at bounding box center [37, 65] width 26 height 5
type textarea "20433838700"
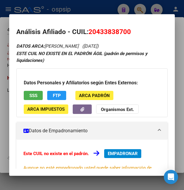
click at [38, 99] on button "SSS" at bounding box center [33, 95] width 19 height 9
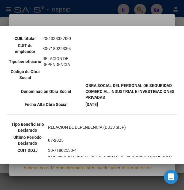
click at [119, 24] on div at bounding box center [92, 95] width 184 height 190
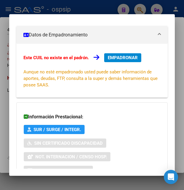
scroll to position [142, 0]
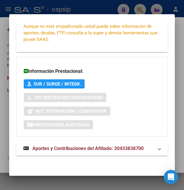
click at [102, 146] on span "Aportes y Contribuciones del Afiliado: 20433838700" at bounding box center [87, 149] width 111 height 6
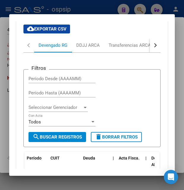
scroll to position [273, 0]
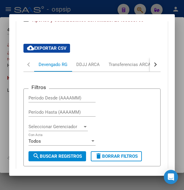
click at [150, 65] on button "button" at bounding box center [155, 64] width 11 height 14
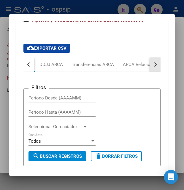
click at [150, 65] on button "button" at bounding box center [155, 64] width 11 height 14
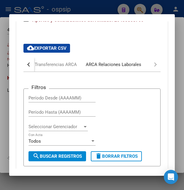
click at [137, 67] on div "ARCA Relaciones Laborales" at bounding box center [113, 64] width 55 height 7
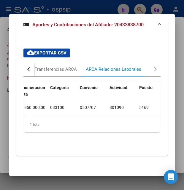
scroll to position [0, 79]
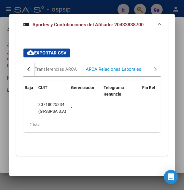
click at [114, 4] on div at bounding box center [92, 95] width 184 height 190
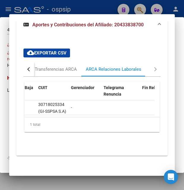
click at [114, 4] on div at bounding box center [92, 95] width 184 height 190
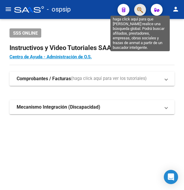
click at [139, 8] on icon "button" at bounding box center [140, 10] width 6 height 7
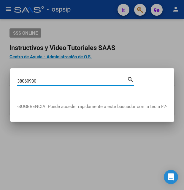
type input "38060930"
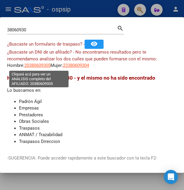
click at [43, 65] on span "20380609305" at bounding box center [37, 65] width 26 height 5
type textarea "20380609305"
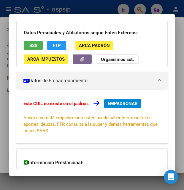
scroll to position [32, 0]
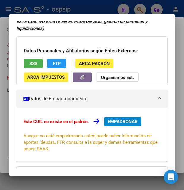
click at [39, 66] on button "SSS" at bounding box center [33, 63] width 19 height 9
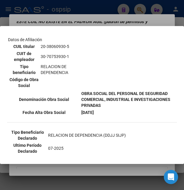
scroll to position [128, 0]
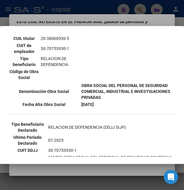
click at [107, 17] on div at bounding box center [92, 95] width 184 height 190
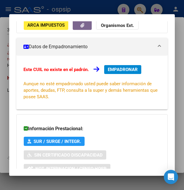
scroll to position [142, 0]
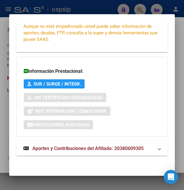
click at [89, 152] on mat-expansion-panel-header "Aportes y Contribuciones del Afiliado: 20380609305" at bounding box center [91, 149] width 151 height 14
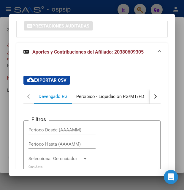
click at [144, 99] on div "Percibido - Liquidación RG/MT/PD" at bounding box center [110, 96] width 68 height 7
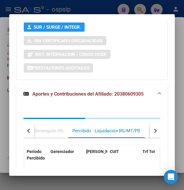
click at [144, 99] on mat-expansion-panel-header "Aportes y Contribuciones del Afiliado: 20380609305" at bounding box center [91, 94] width 151 height 19
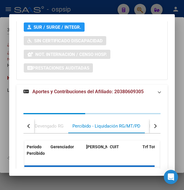
click at [144, 95] on span "Aportes y Contribuciones del Afiliado: 20380609305" at bounding box center [90, 91] width 134 height 7
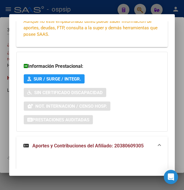
scroll to position [275, 0]
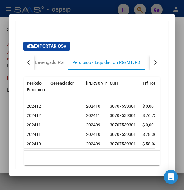
click at [150, 66] on button "button" at bounding box center [155, 62] width 11 height 14
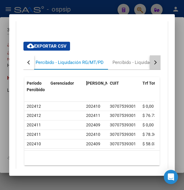
click at [150, 66] on button "button" at bounding box center [155, 62] width 11 height 14
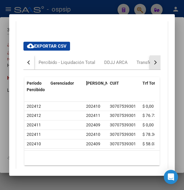
click at [150, 66] on button "button" at bounding box center [155, 62] width 11 height 14
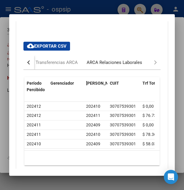
click at [129, 65] on div "ARCA Relaciones Laborales" at bounding box center [114, 62] width 55 height 7
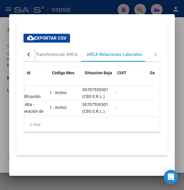
scroll to position [0, 0]
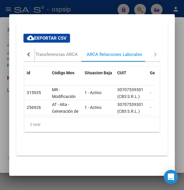
click at [26, 47] on button "button" at bounding box center [28, 54] width 11 height 14
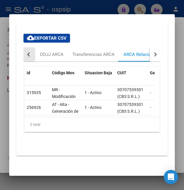
click at [26, 47] on button "button" at bounding box center [28, 54] width 11 height 14
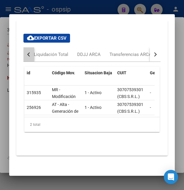
click at [26, 47] on button "button" at bounding box center [28, 54] width 11 height 14
click at [26, 48] on button "button" at bounding box center [28, 54] width 11 height 14
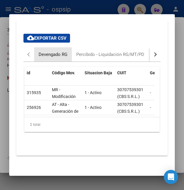
click at [53, 51] on div "Devengado RG" at bounding box center [53, 54] width 29 height 7
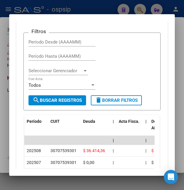
scroll to position [358, 0]
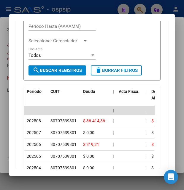
click at [104, 12] on div at bounding box center [92, 95] width 184 height 190
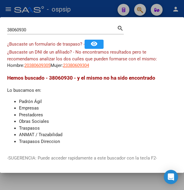
click at [104, 12] on div at bounding box center [92, 95] width 184 height 190
click at [104, 12] on div "- ospsip" at bounding box center [63, 9] width 98 height 13
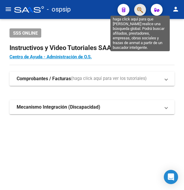
click at [140, 9] on icon "button" at bounding box center [140, 10] width 6 height 7
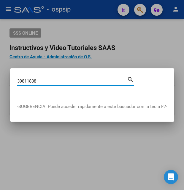
type input "39811838"
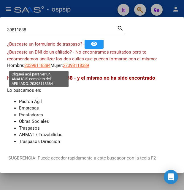
click at [48, 67] on span "20398118384" at bounding box center [37, 65] width 26 height 5
type textarea "20398118384"
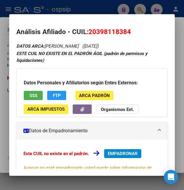
click at [33, 99] on button "SSS" at bounding box center [33, 95] width 19 height 9
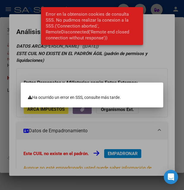
click at [92, 72] on div at bounding box center [92, 95] width 184 height 190
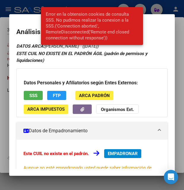
click at [93, 72] on div "Datos Personales y Afiliatorios según Entes Externos: SSS FTP ARCA Padrón ARCA …" at bounding box center [91, 92] width 151 height 49
click at [149, 43] on div "Error en la obtension cookies de consulta SSS. No pudimos realizar la conexion …" at bounding box center [92, 26] width 116 height 52
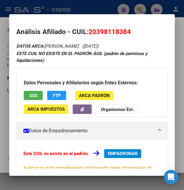
click at [149, 43] on div "DATOS ARCA: [PERSON_NAME] ([DATE]) ESTE CUIL NO EXISTE EN EL PADRÓN ÁGIL (padró…" at bounding box center [91, 173] width 151 height 262
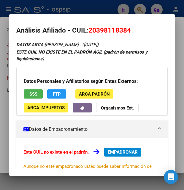
scroll to position [0, 0]
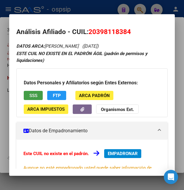
click at [35, 93] on span "SSS" at bounding box center [33, 95] width 8 height 5
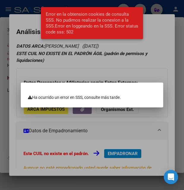
click at [135, 76] on div at bounding box center [92, 95] width 184 height 190
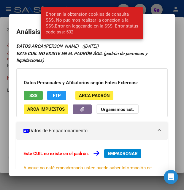
click at [134, 82] on h3 "Datos Personales y Afiliatorios según Entes Externos:" at bounding box center [92, 82] width 136 height 7
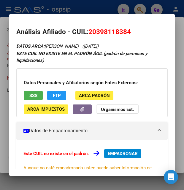
click at [80, 10] on div at bounding box center [92, 95] width 184 height 190
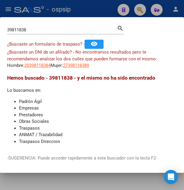
click at [81, 11] on div at bounding box center [92, 95] width 184 height 190
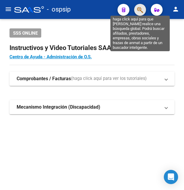
click at [139, 7] on icon "button" at bounding box center [140, 10] width 6 height 7
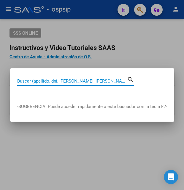
paste input "20398118384"
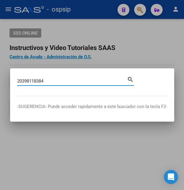
type input "20398118384"
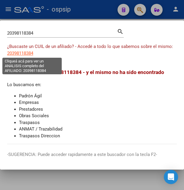
click at [27, 54] on span "20398118384" at bounding box center [20, 53] width 26 height 5
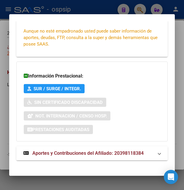
scroll to position [142, 0]
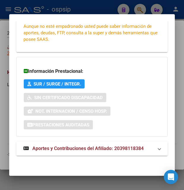
click at [85, 148] on span "Aportes y Contribuciones del Afiliado: 20398118384" at bounding box center [87, 149] width 111 height 6
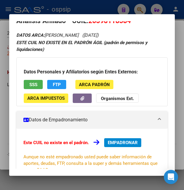
scroll to position [0, 0]
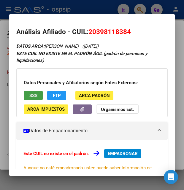
click at [34, 93] on button "SSS" at bounding box center [33, 95] width 19 height 9
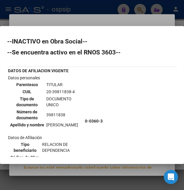
drag, startPoint x: 41, startPoint y: 92, endPoint x: 75, endPoint y: 92, distance: 33.2
click at [75, 92] on td "20-39811838-4" at bounding box center [64, 92] width 37 height 7
click at [45, 18] on div at bounding box center [92, 95] width 184 height 190
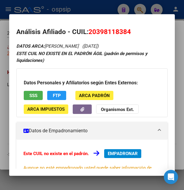
click at [45, 18] on mat-dialog-container "Análisis Afiliado - CUIL: 20398118384 DATOS ARCA: [PERSON_NAME] ([DATE]) ESTE C…" at bounding box center [91, 95] width 165 height 162
click at [67, 11] on div at bounding box center [92, 95] width 184 height 190
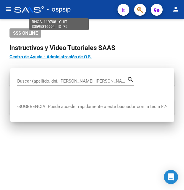
click at [67, 11] on span "- ospsip" at bounding box center [59, 9] width 24 height 13
type textarea "30595816994"
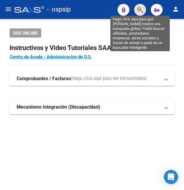
click at [138, 10] on icon "button" at bounding box center [140, 10] width 6 height 7
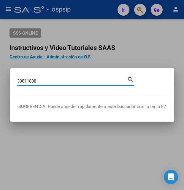
type input "39811838"
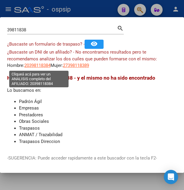
click at [41, 65] on span "20398118384" at bounding box center [37, 65] width 26 height 5
type textarea "20398118384"
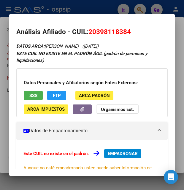
drag, startPoint x: 95, startPoint y: 31, endPoint x: 127, endPoint y: 30, distance: 32.0
click at [127, 30] on span "20398118384" at bounding box center [109, 32] width 42 height 8
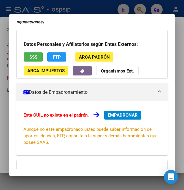
scroll to position [32, 0]
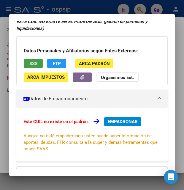
click at [35, 61] on button "SSS" at bounding box center [33, 63] width 19 height 9
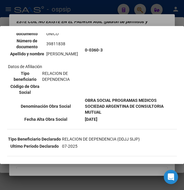
scroll to position [64, 0]
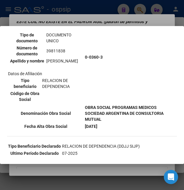
click at [123, 20] on div at bounding box center [92, 95] width 184 height 190
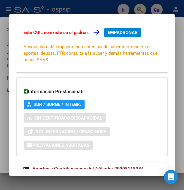
scroll to position [142, 0]
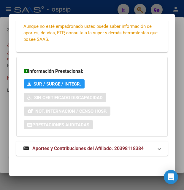
click at [84, 152] on strong "Aportes y Contribuciones del Afiliado: 20398118384" at bounding box center [83, 148] width 120 height 7
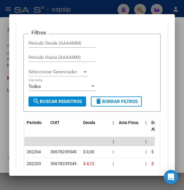
scroll to position [273, 0]
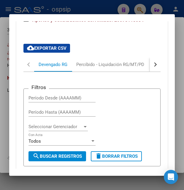
click at [84, 4] on div at bounding box center [92, 95] width 184 height 190
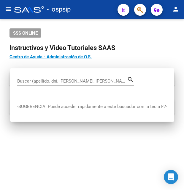
click at [84, 4] on div "- ospsip" at bounding box center [63, 9] width 98 height 13
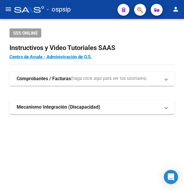
click at [84, 4] on div "- ospsip" at bounding box center [63, 9] width 98 height 13
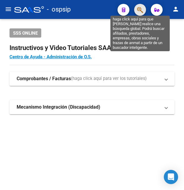
click at [139, 9] on icon "button" at bounding box center [140, 10] width 6 height 7
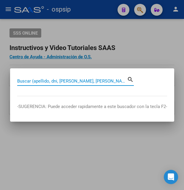
paste input "45277107"
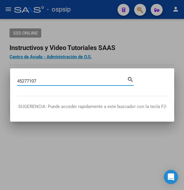
type input "45277107"
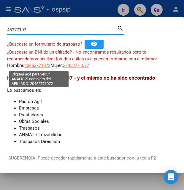
click at [42, 67] on span "20452771072" at bounding box center [37, 65] width 26 height 5
type textarea "20452771072"
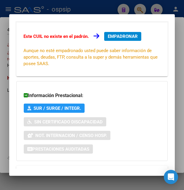
scroll to position [128, 0]
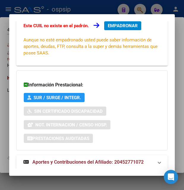
click at [57, 164] on span "Aportes y Contribuciones del Afiliado: 20452771072" at bounding box center [87, 162] width 111 height 6
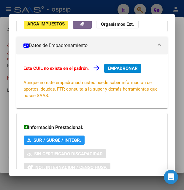
scroll to position [49, 0]
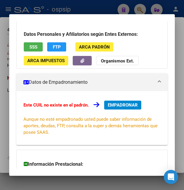
click at [36, 49] on span "SSS" at bounding box center [33, 46] width 8 height 5
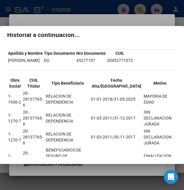
scroll to position [0, 0]
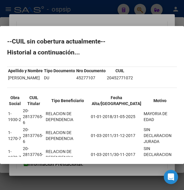
click at [110, 22] on div at bounding box center [92, 95] width 184 height 190
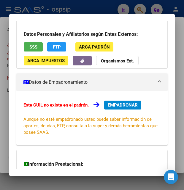
click at [110, 22] on div "Datos Personales y Afiliatorios según Entes Externos: SSS FTP ARCA Padrón ARCA …" at bounding box center [91, 44] width 151 height 49
click at [109, 3] on div at bounding box center [92, 95] width 184 height 190
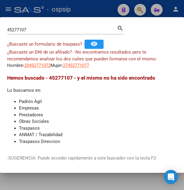
click at [109, 4] on div at bounding box center [92, 95] width 184 height 190
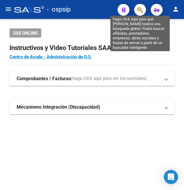
click at [140, 10] on icon "button" at bounding box center [140, 10] width 6 height 7
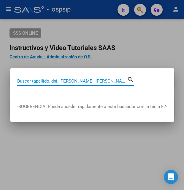
click at [40, 81] on input "Buscar (apellido, dni, [PERSON_NAME], [PERSON_NAME], cuit, obra social)" at bounding box center [72, 81] width 110 height 5
click at [57, 81] on input "Buscar (apellido, dni, [PERSON_NAME], [PERSON_NAME], cuit, obra social)" at bounding box center [72, 81] width 110 height 5
click at [39, 82] on input "Buscar (apellido, dni, [PERSON_NAME], [PERSON_NAME], cuit, obra social)" at bounding box center [72, 81] width 110 height 5
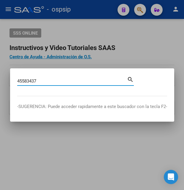
type input "45583437"
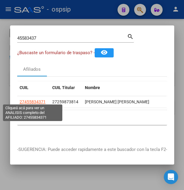
click at [36, 100] on span "27455834371" at bounding box center [33, 102] width 26 height 5
type textarea "27455834371"
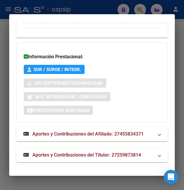
scroll to position [728, 0]
click at [92, 156] on span "Aportes y Contribuciones del Titular: 27259873814" at bounding box center [86, 155] width 108 height 6
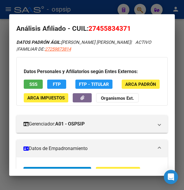
scroll to position [0, 0]
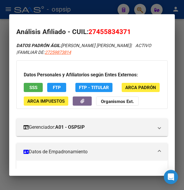
drag, startPoint x: 97, startPoint y: 32, endPoint x: 126, endPoint y: 31, distance: 29.7
click at [126, 31] on span "27455834371" at bounding box center [109, 32] width 42 height 8
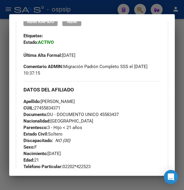
scroll to position [160, 0]
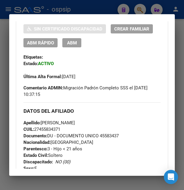
click at [124, 18] on span "Movimientos" at bounding box center [121, 14] width 30 height 5
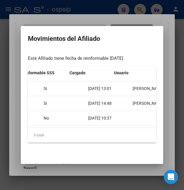
scroll to position [0, 251]
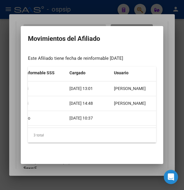
click at [126, 17] on div at bounding box center [92, 95] width 184 height 190
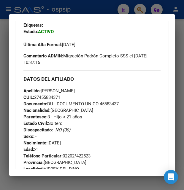
scroll to position [224, 0]
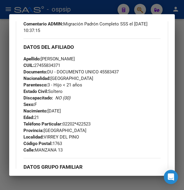
click at [98, 11] on div at bounding box center [92, 95] width 184 height 190
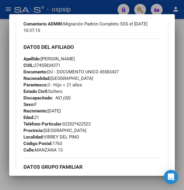
click at [98, 11] on div at bounding box center [92, 95] width 184 height 190
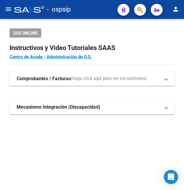
click at [98, 11] on div "- ospsip" at bounding box center [63, 9] width 98 height 13
